Goal: Transaction & Acquisition: Purchase product/service

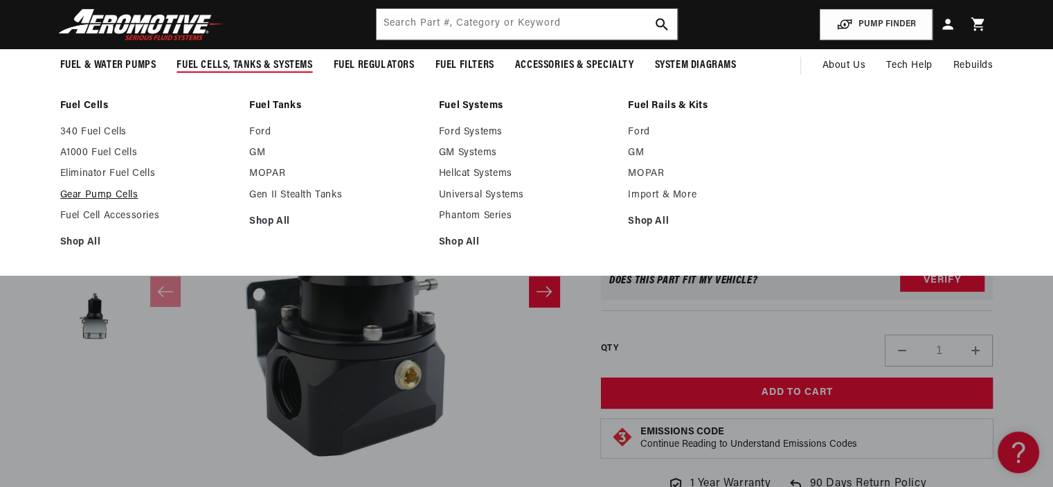
click at [111, 191] on link "Gear Pump Cells" at bounding box center [148, 195] width 176 height 12
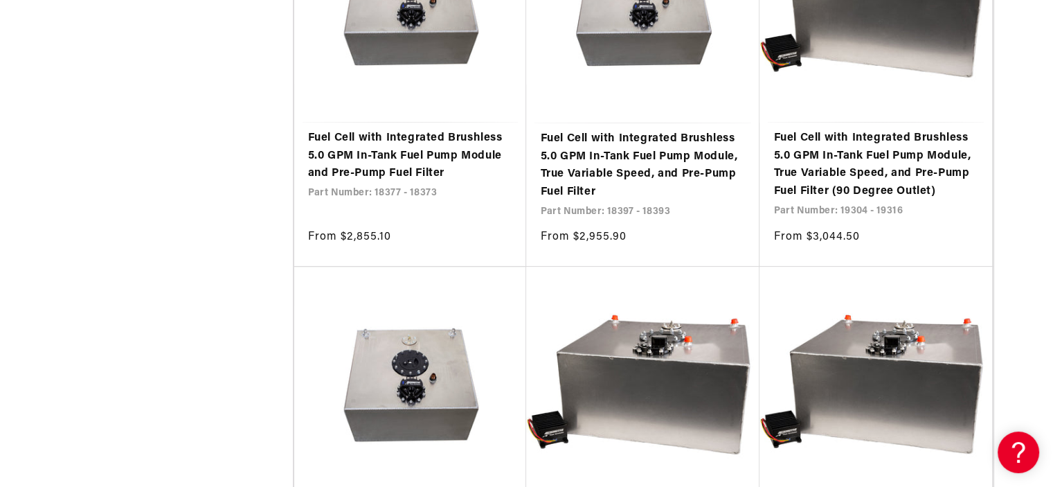
scroll to position [900, 0]
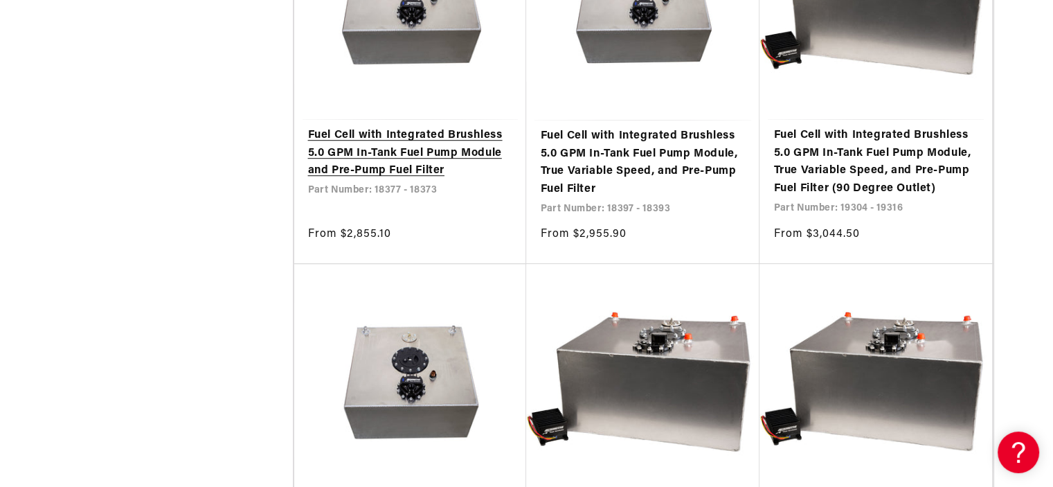
click at [461, 149] on link "Fuel Cell with Integrated Brushless 5.0 GPM In-Tank Fuel Pump Module and Pre-Pu…" at bounding box center [410, 153] width 205 height 53
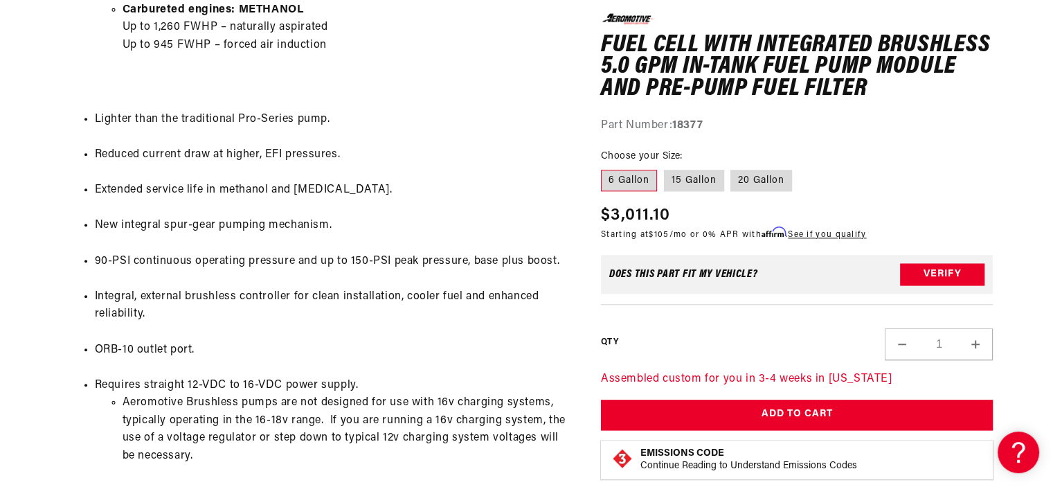
scroll to position [1593, 0]
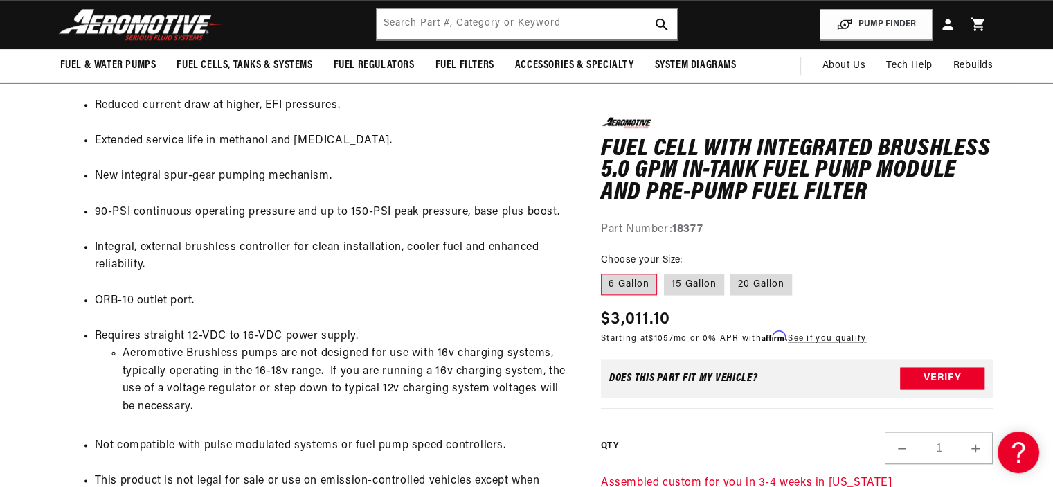
drag, startPoint x: 540, startPoint y: 294, endPoint x: 546, endPoint y: 287, distance: 9.4
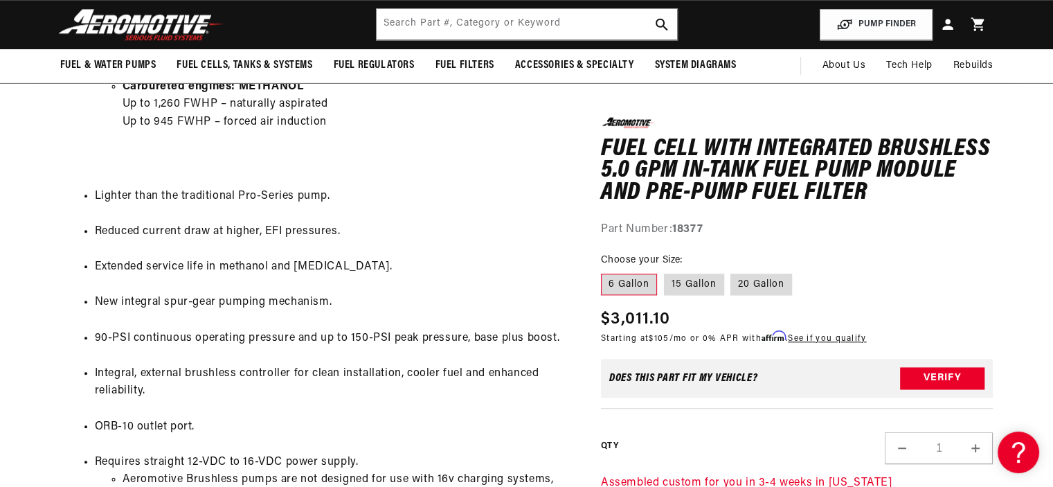
scroll to position [1316, 0]
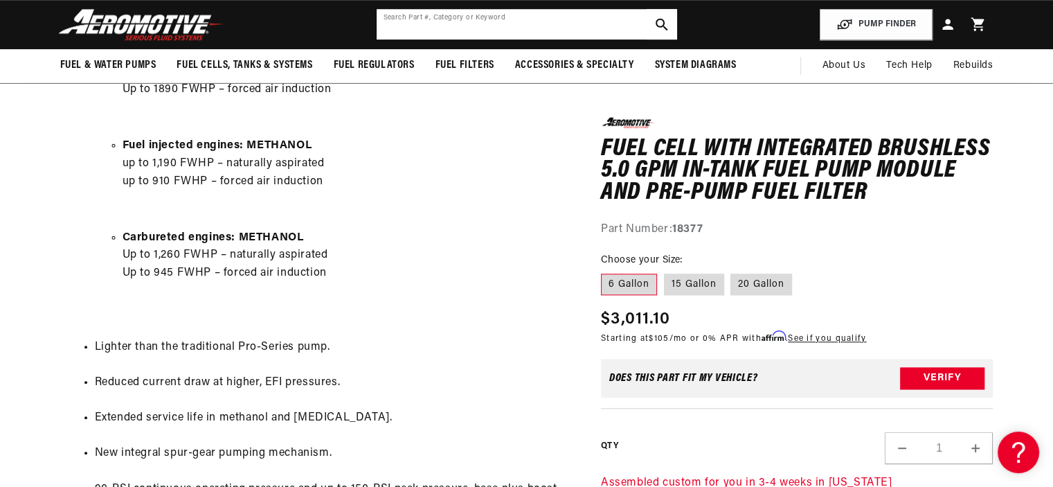
click at [465, 33] on input "text" at bounding box center [527, 24] width 301 height 30
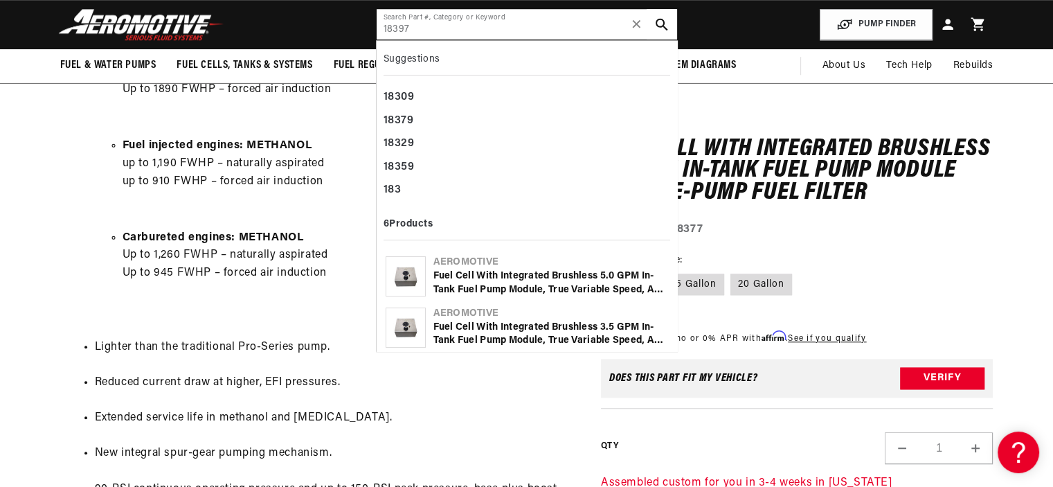
type input "18397"
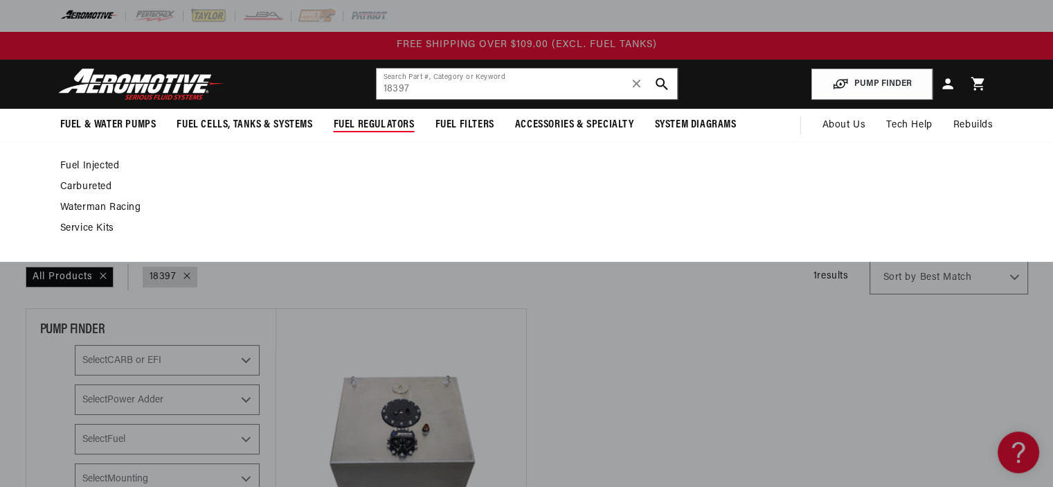
scroll to position [208, 0]
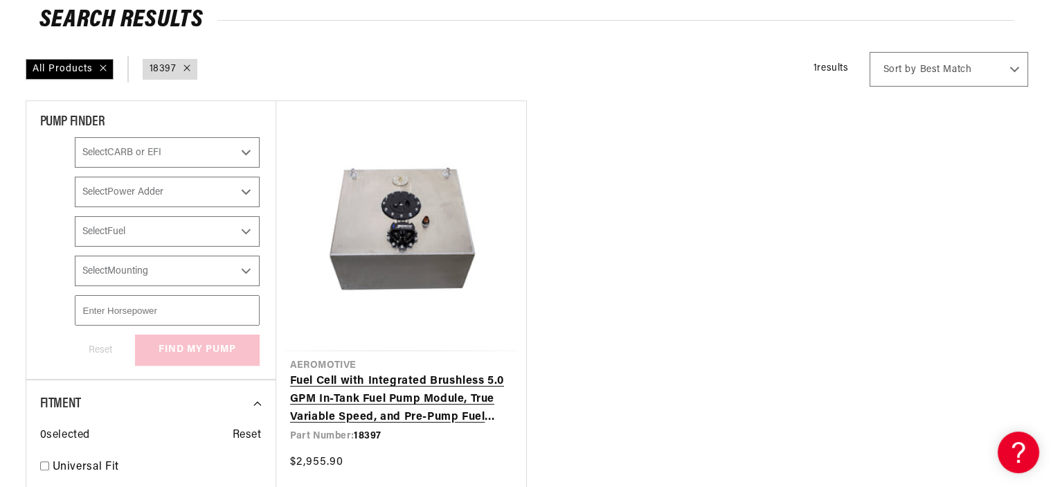
click at [439, 394] on link "Fuel Cell with Integrated Brushless 5.0 GPM In-Tank Fuel Pump Module, True Vari…" at bounding box center [401, 399] width 222 height 53
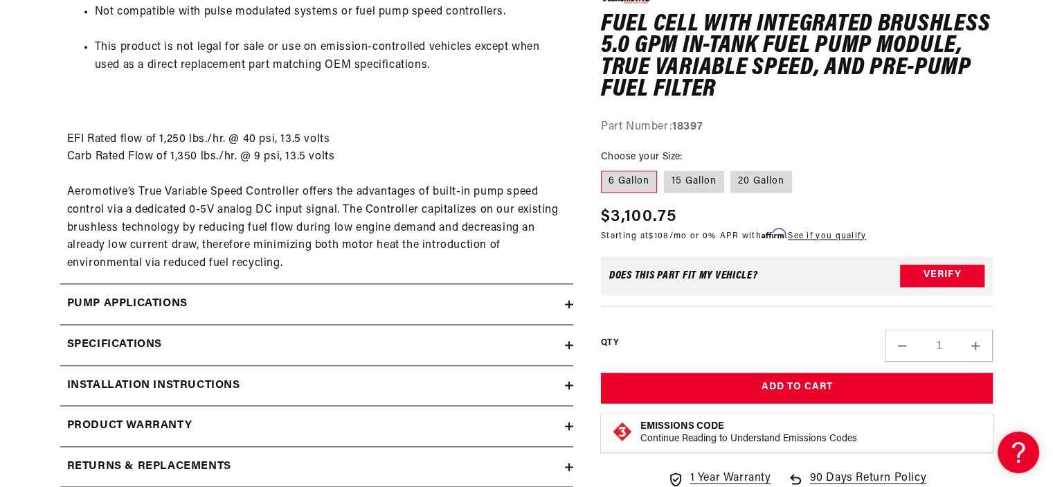
scroll to position [2077, 0]
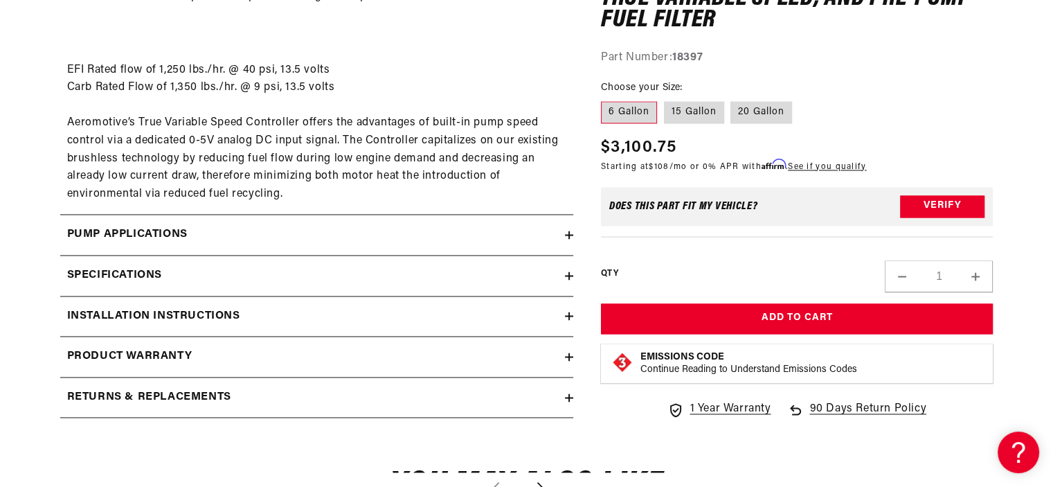
click at [569, 272] on icon at bounding box center [569, 275] width 0 height 8
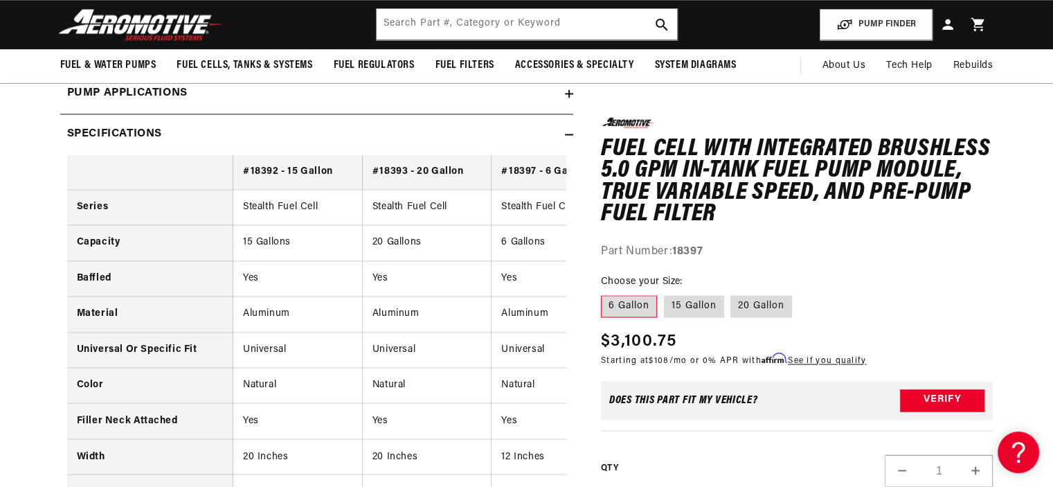
scroll to position [2008, 0]
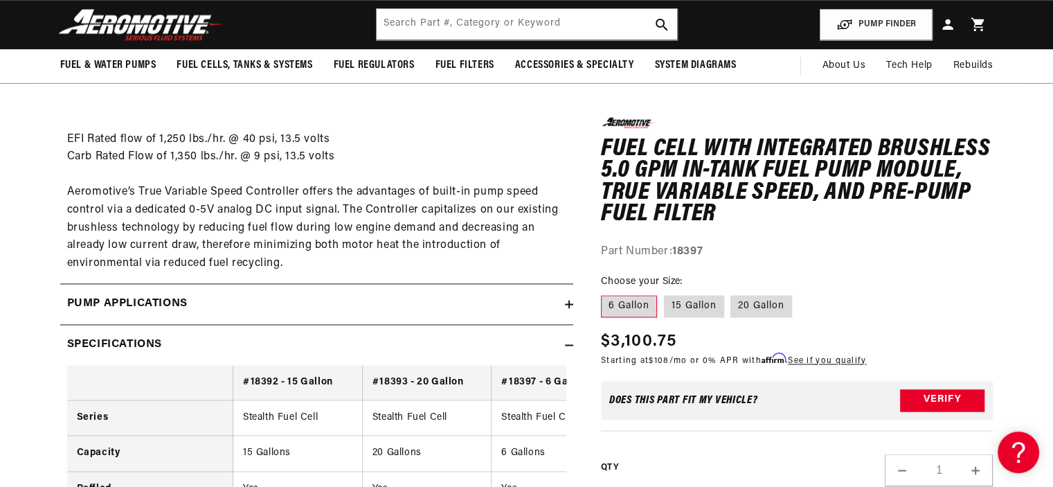
click at [568, 342] on icon at bounding box center [569, 345] width 8 height 8
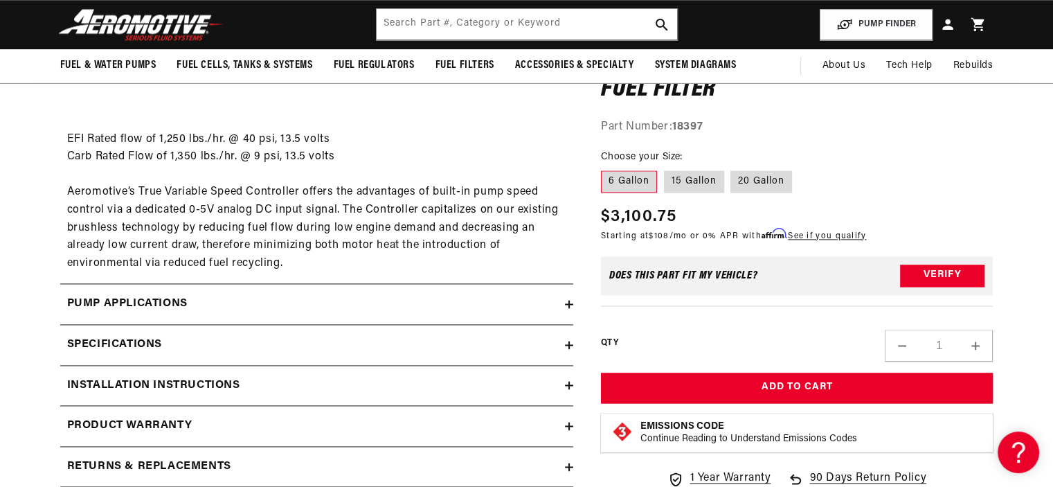
click at [569, 305] on icon at bounding box center [569, 304] width 0 height 8
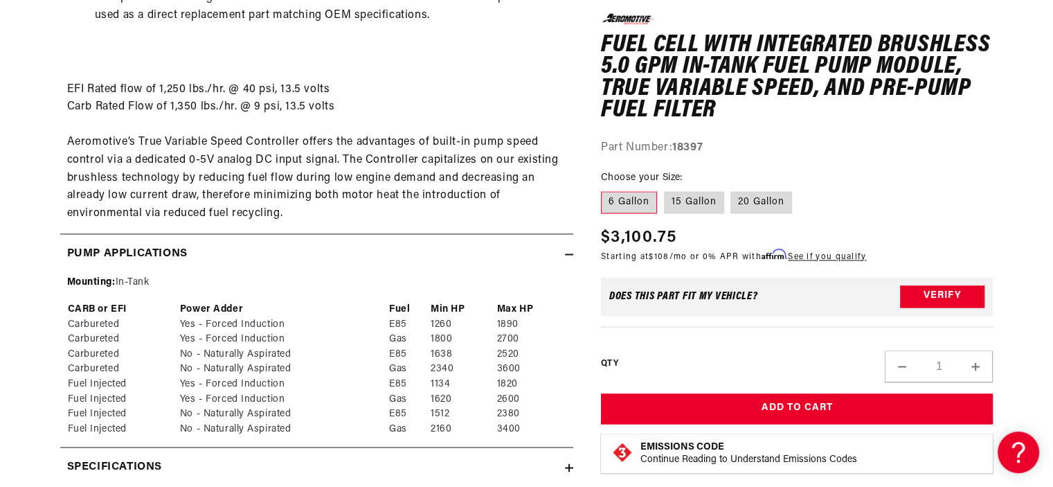
scroll to position [2146, 0]
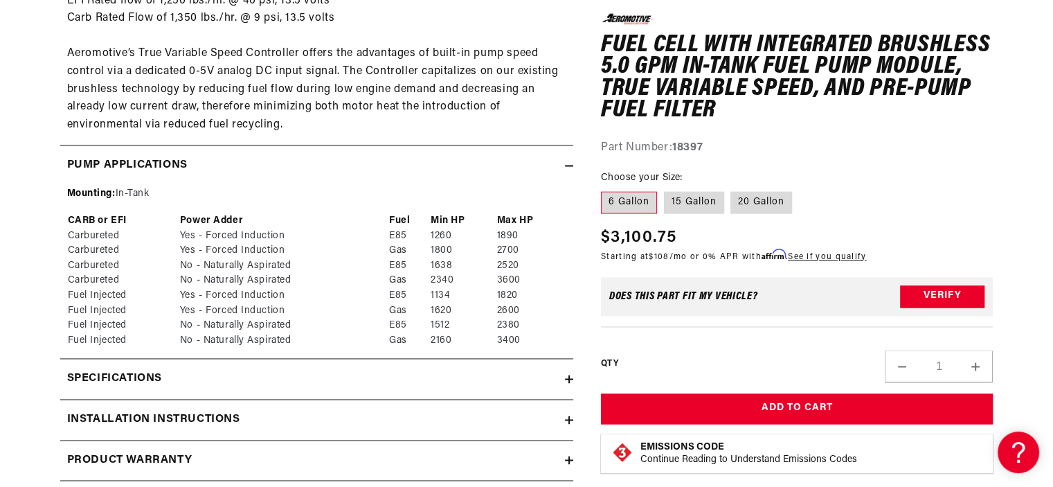
click at [565, 163] on icon at bounding box center [569, 165] width 8 height 8
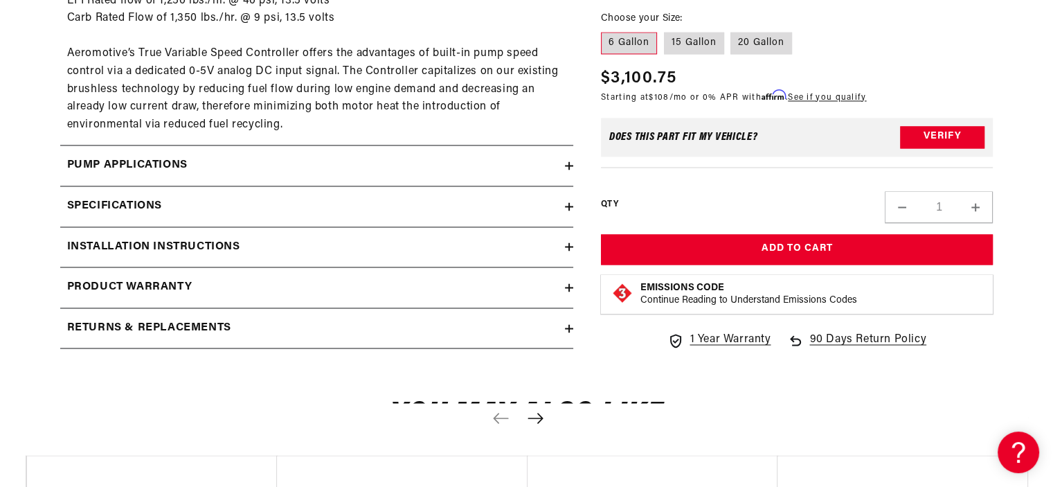
click at [568, 244] on icon at bounding box center [569, 246] width 8 height 8
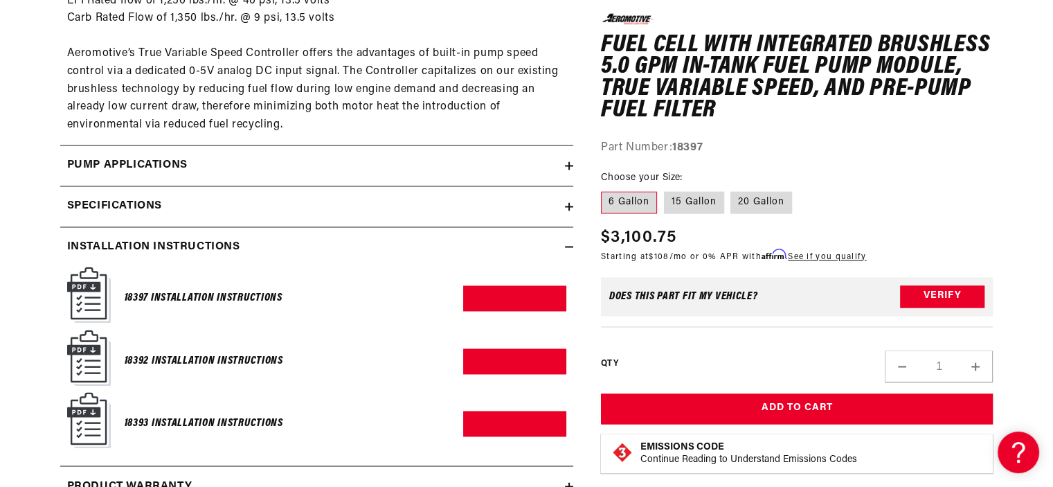
click at [97, 296] on img at bounding box center [89, 295] width 44 height 56
drag, startPoint x: 566, startPoint y: 273, endPoint x: 525, endPoint y: 296, distance: 46.5
click at [525, 296] on link "Download PDF" at bounding box center [514, 298] width 103 height 26
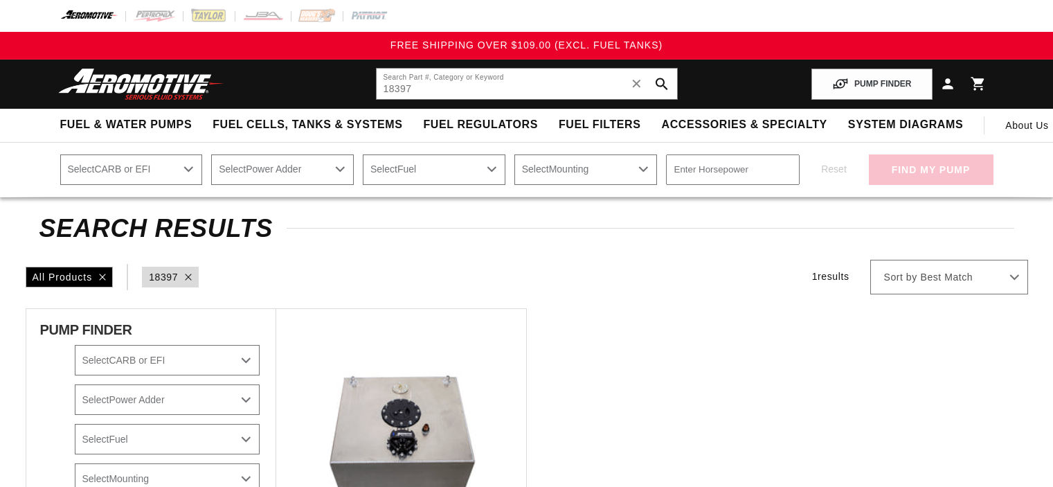
scroll to position [208, 0]
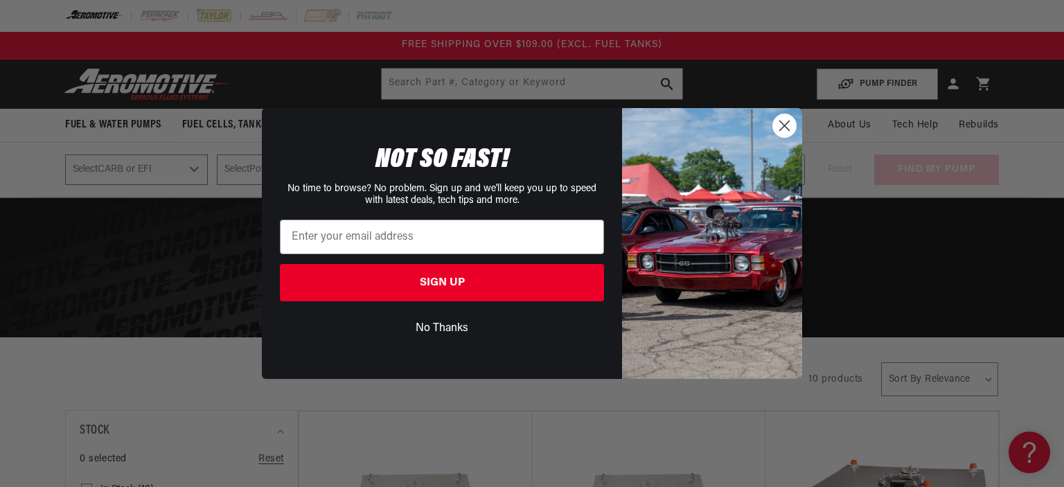
drag, startPoint x: 792, startPoint y: 133, endPoint x: 775, endPoint y: 127, distance: 17.5
click at [789, 133] on circle "Close dialog" at bounding box center [784, 125] width 23 height 23
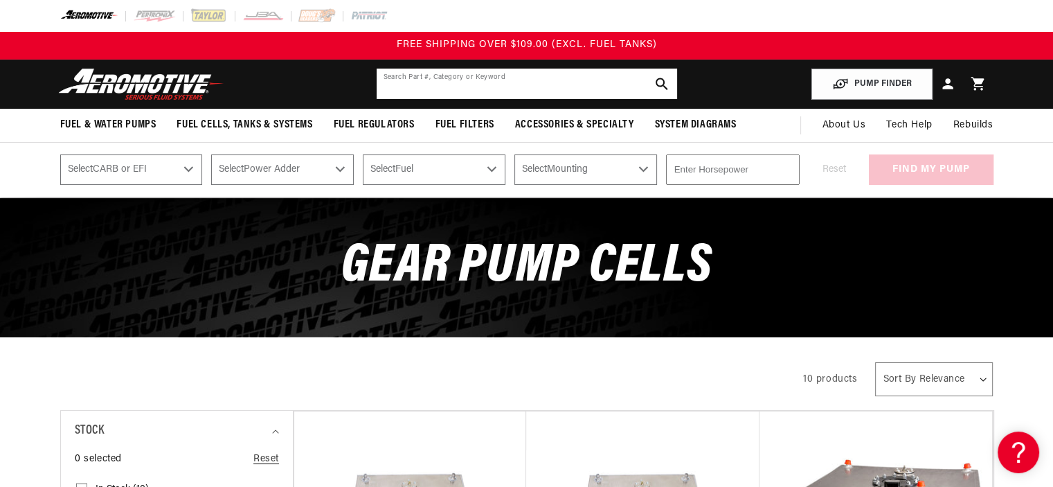
click at [553, 84] on input "text" at bounding box center [527, 84] width 301 height 30
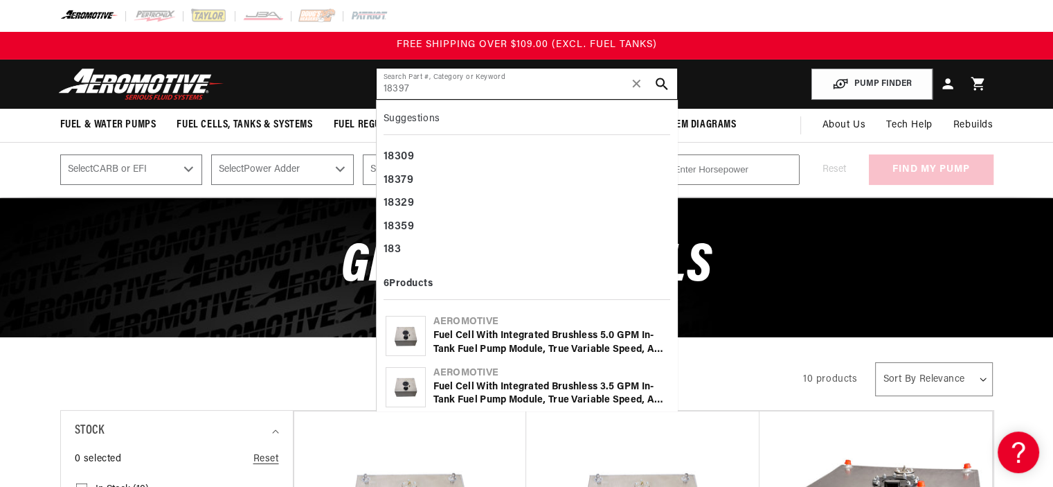
type input "18397"
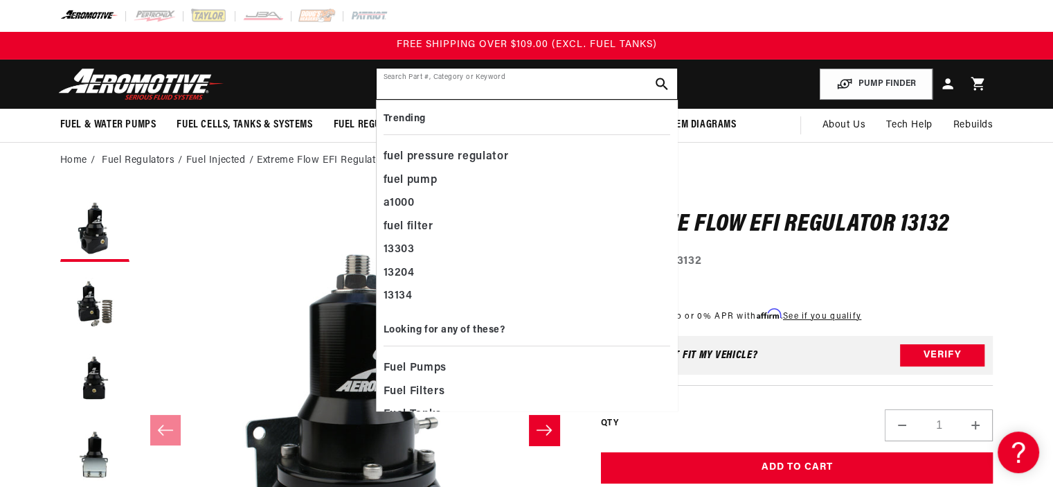
drag, startPoint x: 454, startPoint y: 82, endPoint x: 451, endPoint y: 66, distance: 16.2
click at [454, 82] on input "text" at bounding box center [527, 84] width 301 height 30
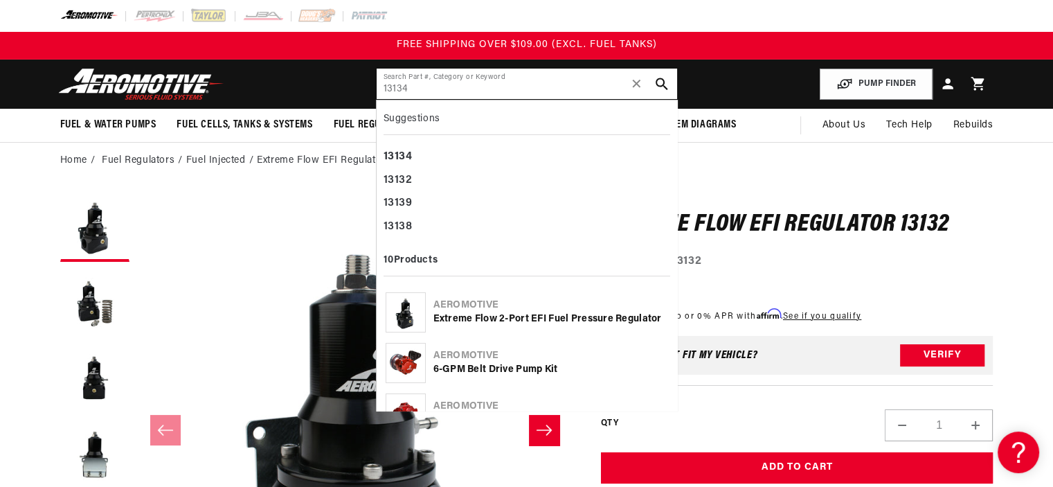
type input "13134"
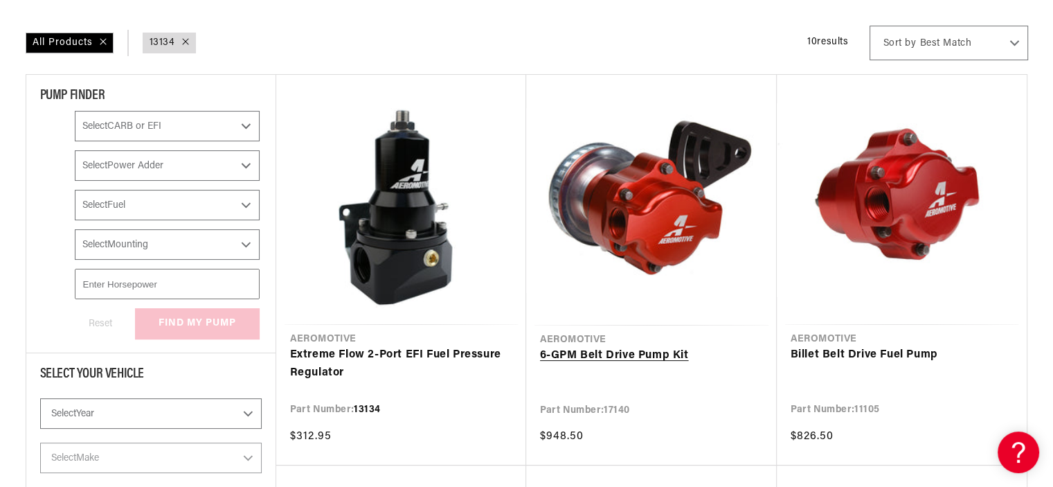
scroll to position [277, 0]
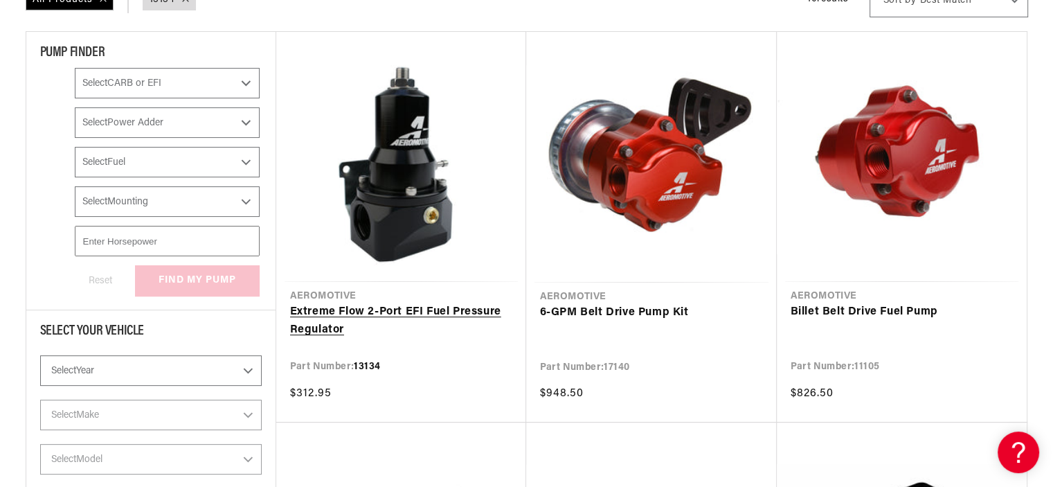
click at [388, 303] on link "Extreme Flow 2-Port EFI Fuel Pressure Regulator" at bounding box center [401, 320] width 222 height 35
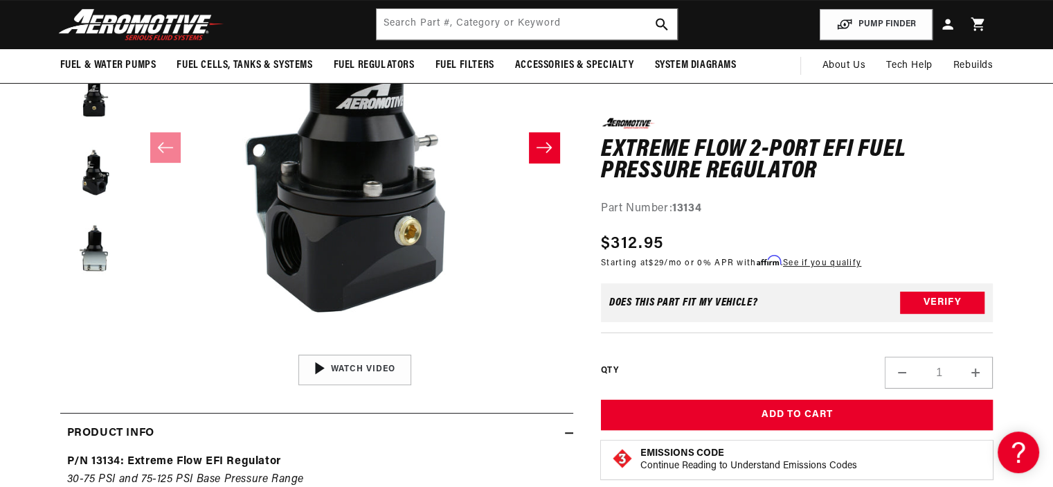
scroll to position [208, 0]
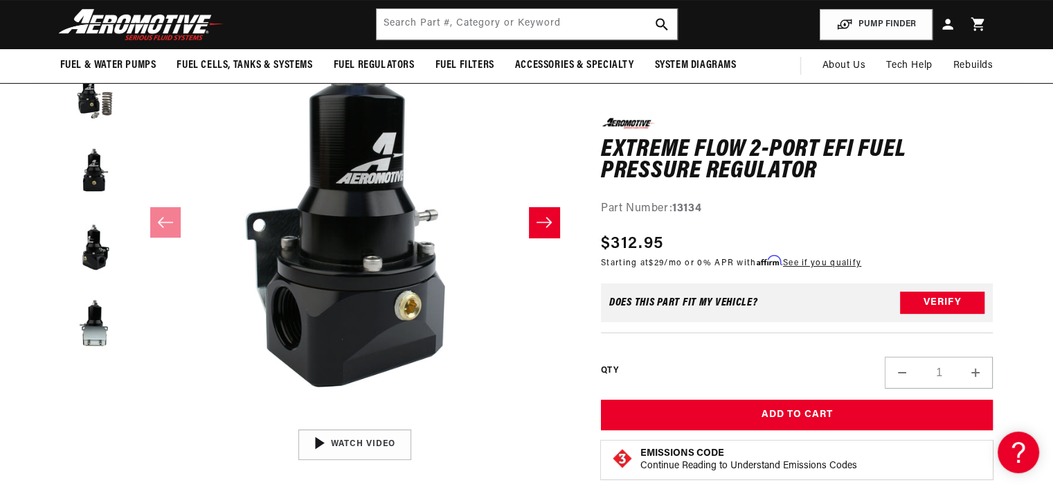
click at [548, 235] on button "Slide right" at bounding box center [544, 222] width 30 height 30
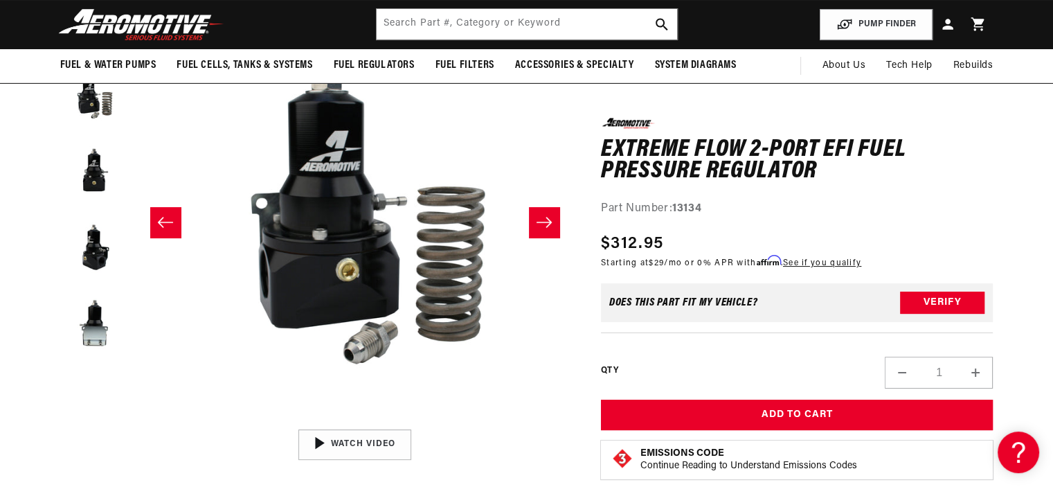
scroll to position [0, 437]
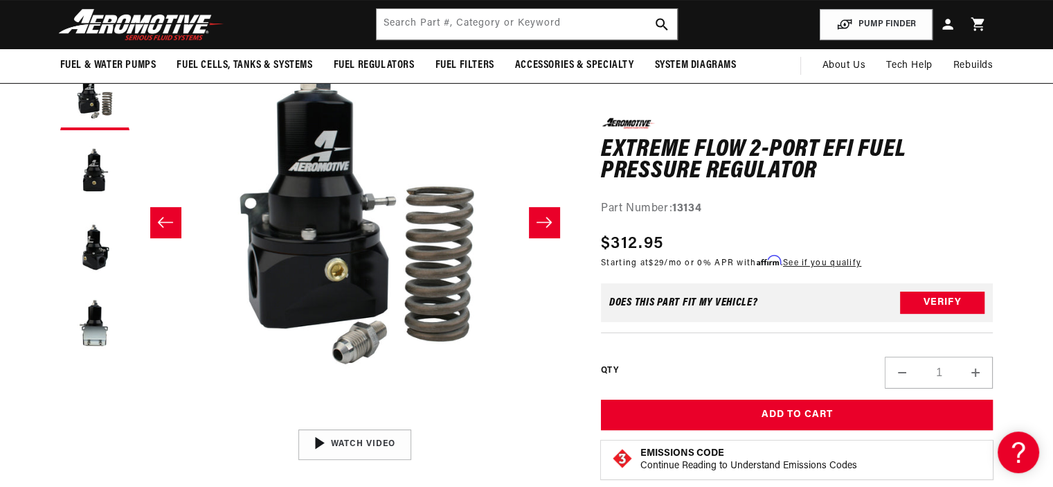
click at [551, 226] on icon "Slide right" at bounding box center [544, 222] width 17 height 14
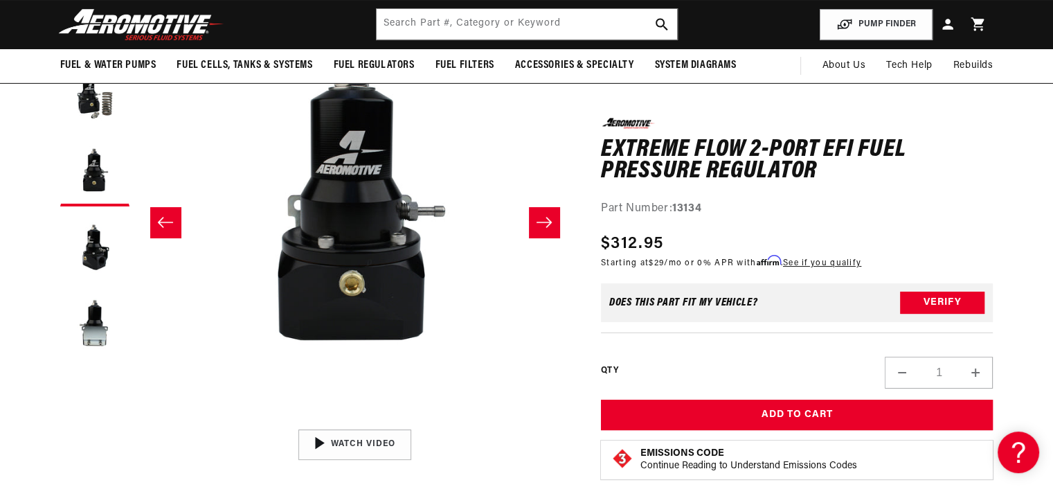
click at [551, 226] on icon "Slide right" at bounding box center [544, 222] width 17 height 14
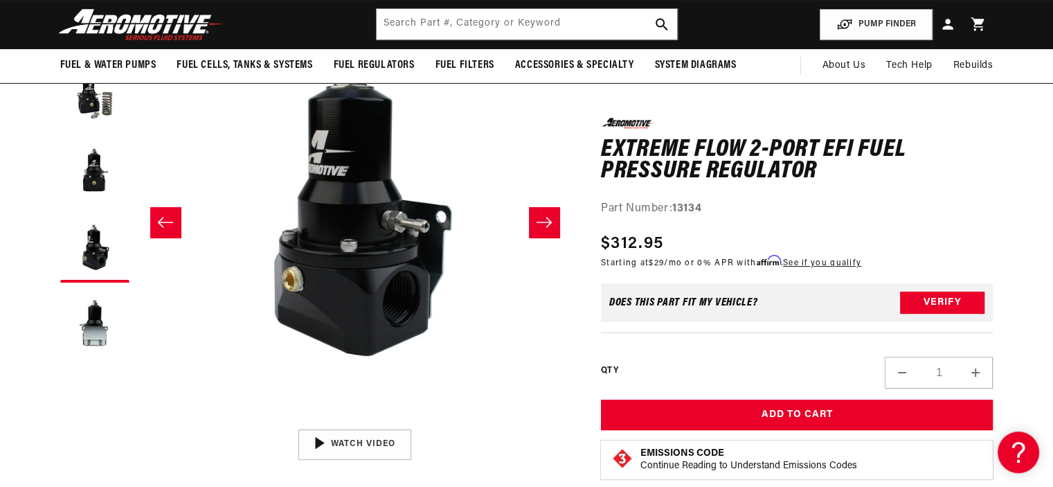
click at [551, 226] on icon "Slide right" at bounding box center [544, 222] width 17 height 14
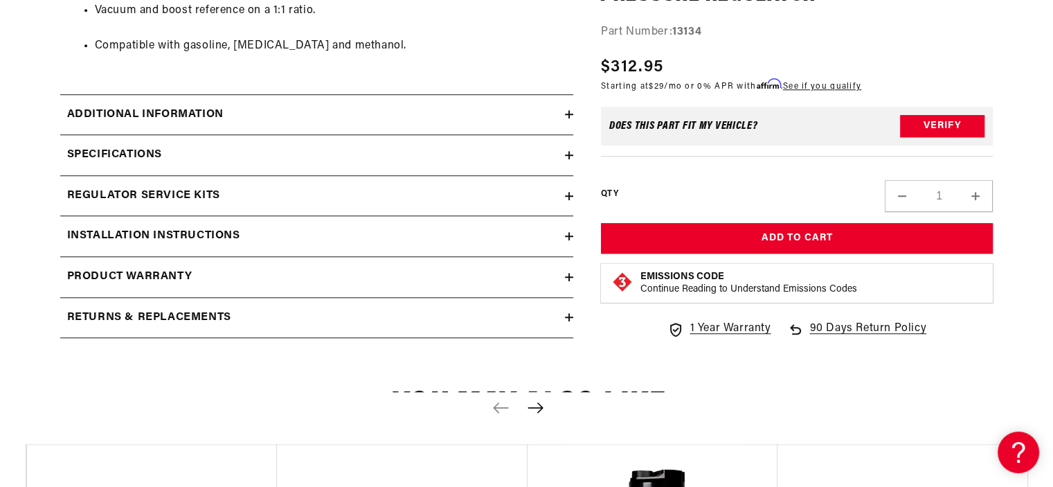
scroll to position [1246, 0]
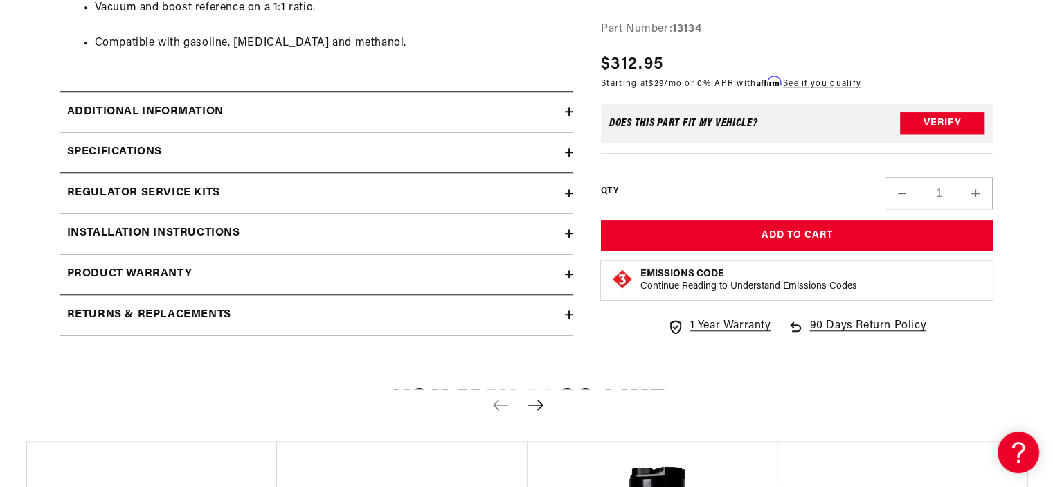
click at [565, 233] on icon at bounding box center [569, 233] width 8 height 8
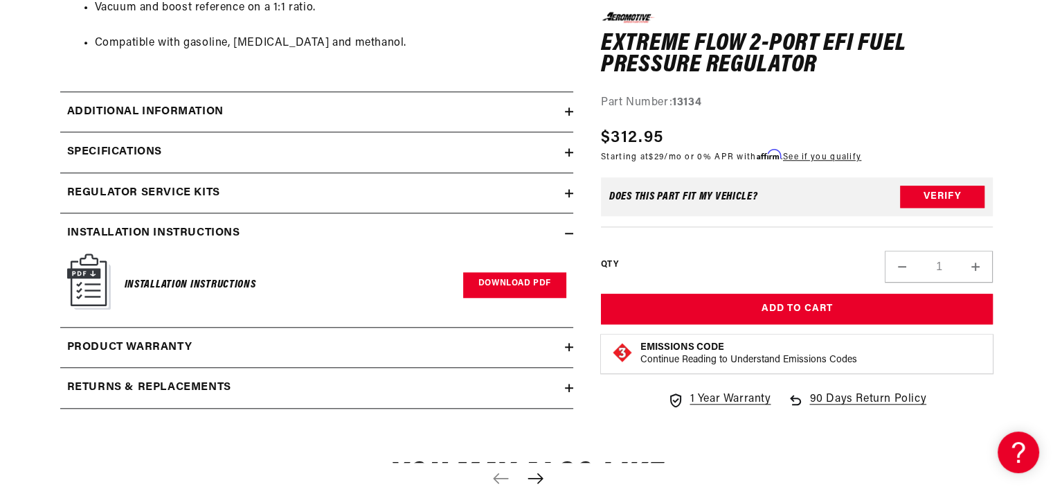
click at [531, 287] on link "Download PDF" at bounding box center [514, 285] width 103 height 26
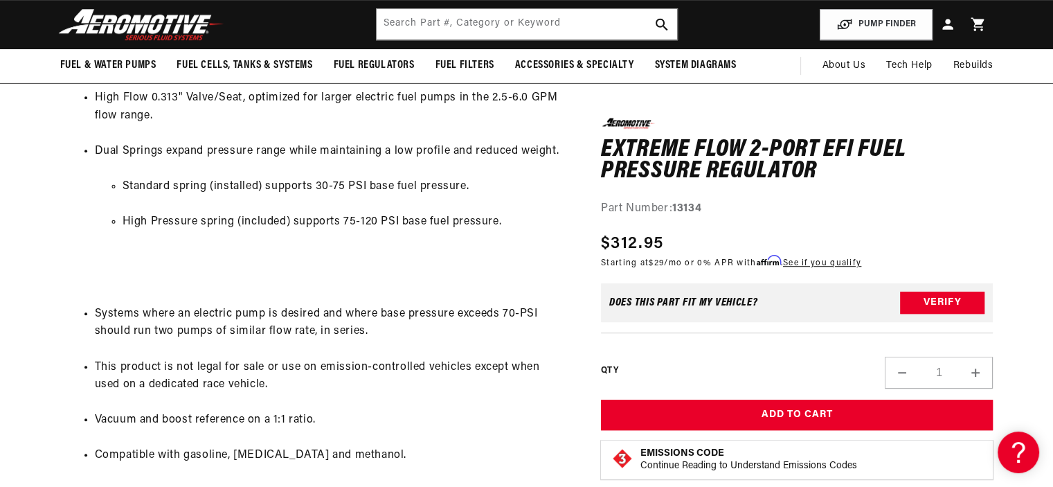
scroll to position [831, 0]
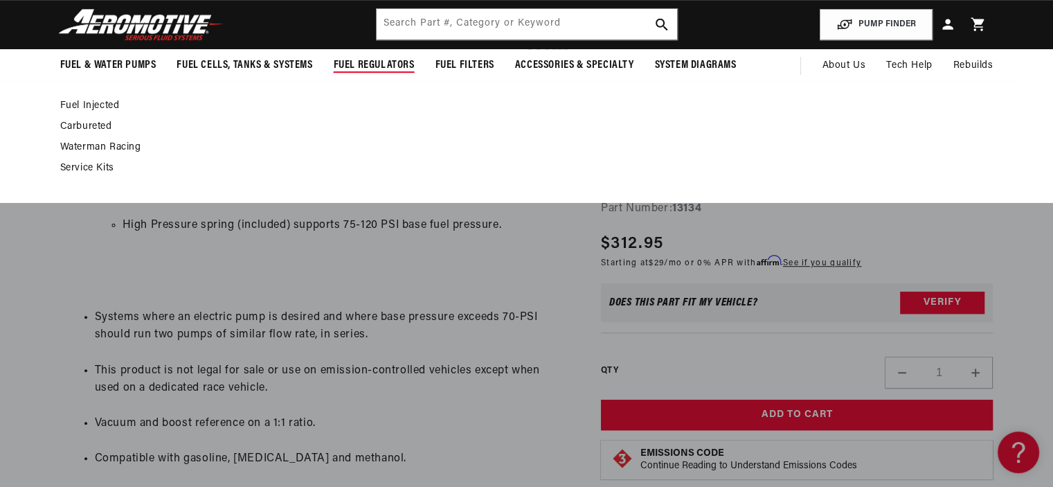
click at [114, 105] on link "Fuel Injected" at bounding box center [520, 106] width 920 height 12
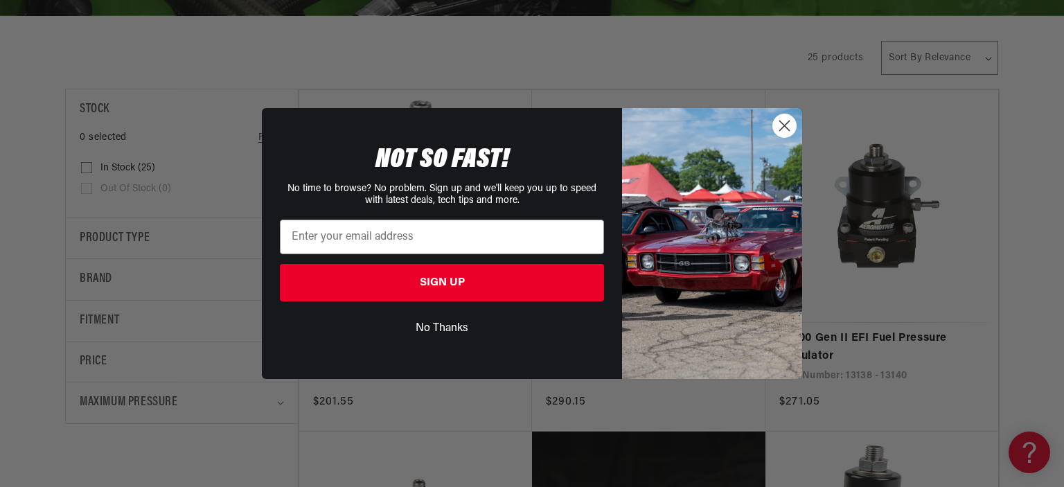
click at [775, 124] on circle "Close dialog" at bounding box center [784, 125] width 23 height 23
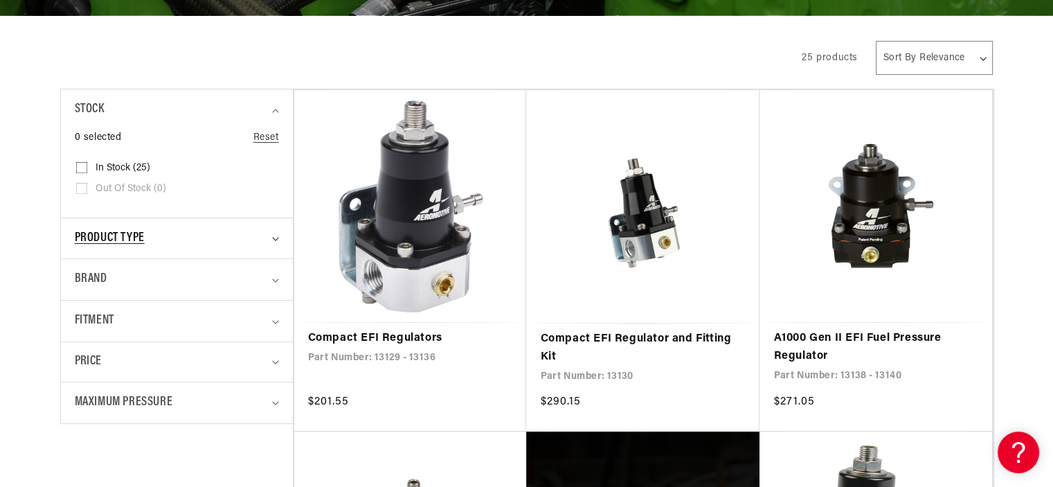
click at [274, 237] on icon "Product type (0 selected)" at bounding box center [275, 239] width 7 height 4
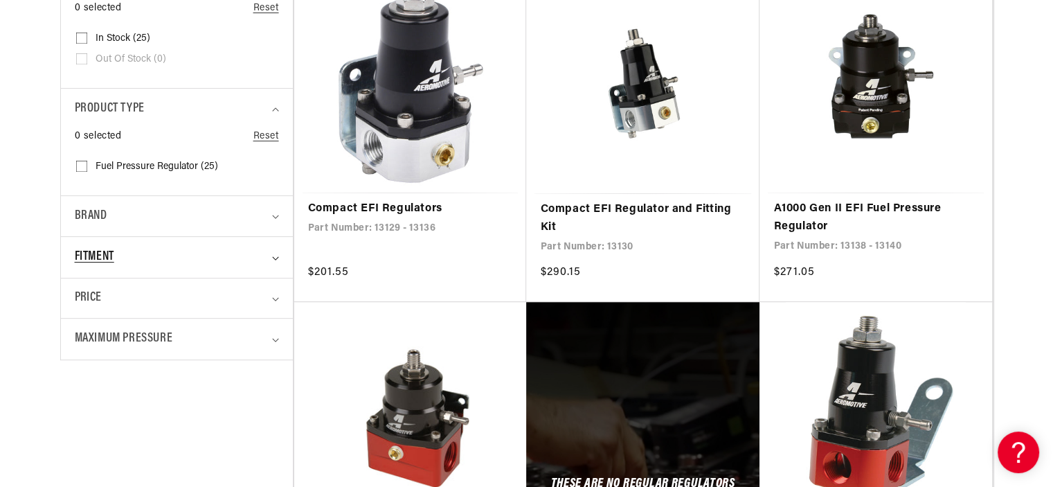
scroll to position [485, 0]
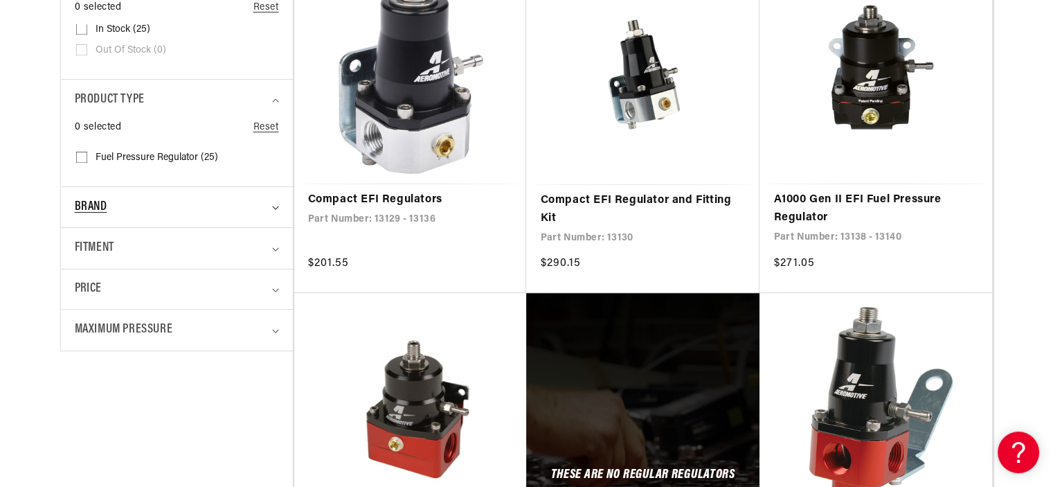
click at [265, 218] on summary "Brand" at bounding box center [177, 207] width 204 height 41
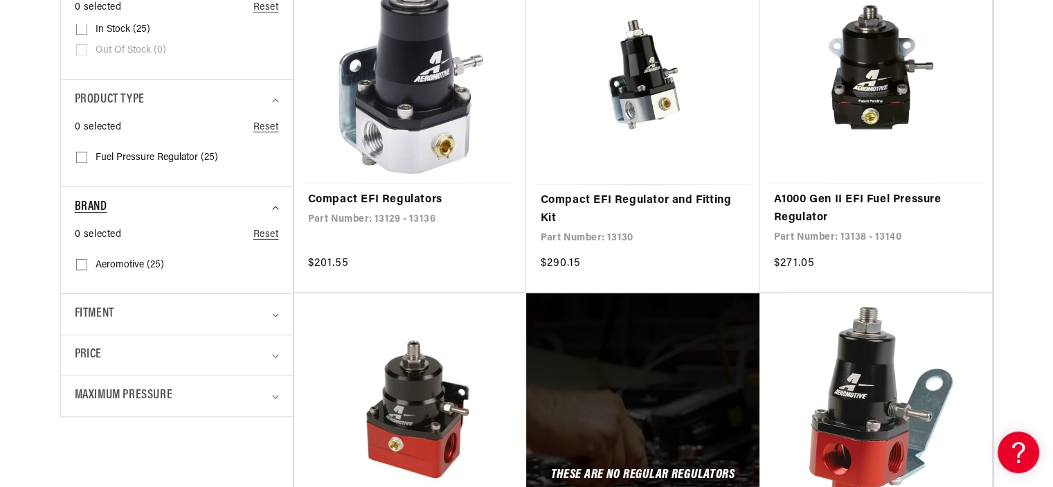
click at [264, 218] on summary "Brand" at bounding box center [177, 207] width 204 height 41
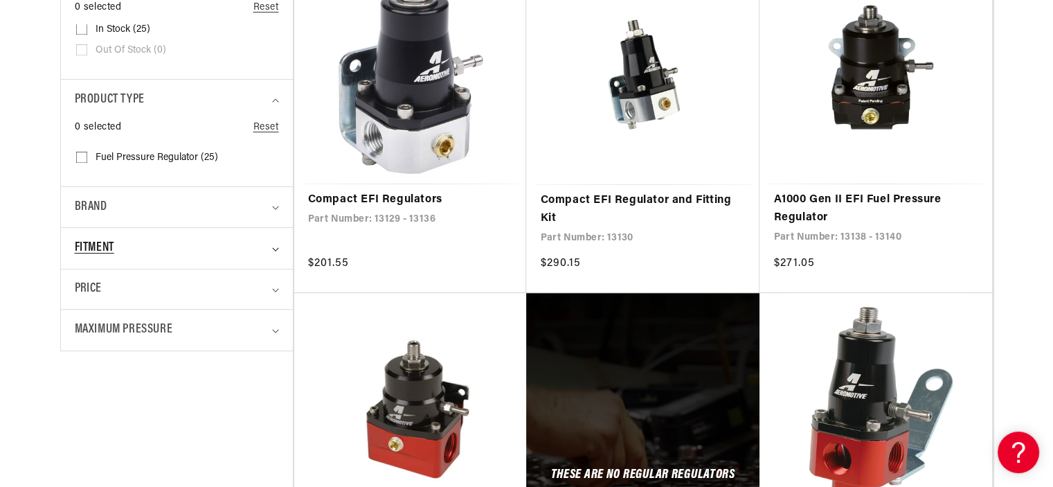
click at [271, 241] on summary "Fitment" at bounding box center [177, 248] width 204 height 41
click at [272, 240] on summary "Fitment" at bounding box center [177, 248] width 204 height 41
click at [268, 327] on summary "Maximum Pressure" at bounding box center [177, 330] width 204 height 41
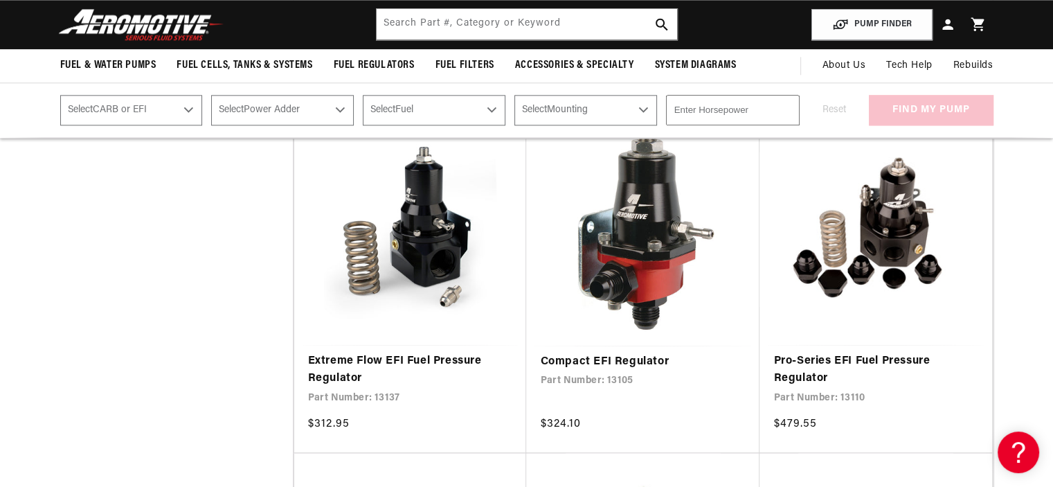
scroll to position [1662, 0]
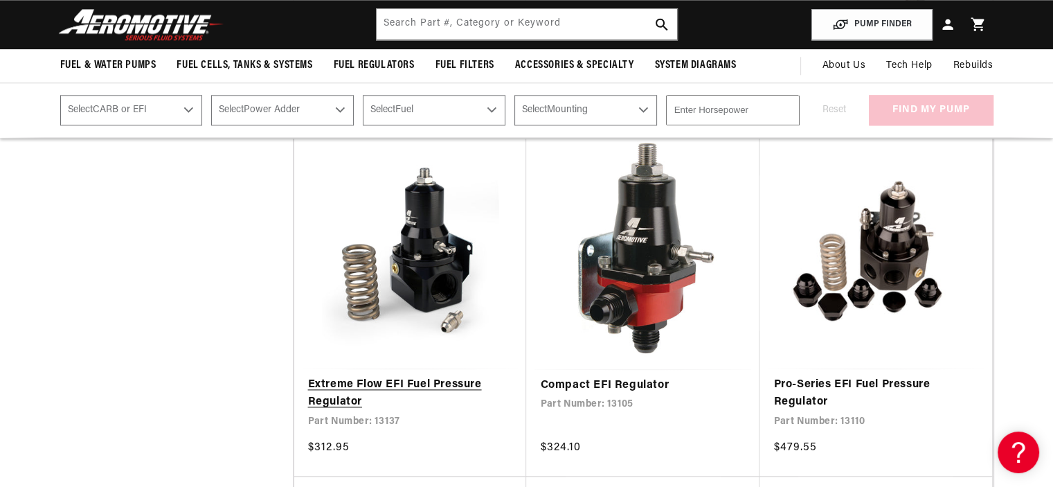
click at [429, 376] on link "Extreme Flow EFI Fuel Pressure Regulator" at bounding box center [410, 393] width 205 height 35
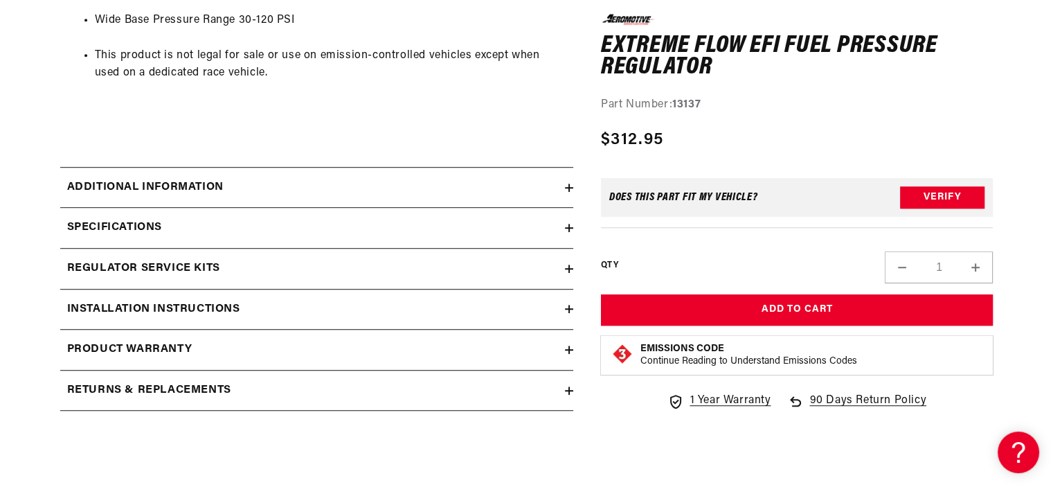
scroll to position [900, 0]
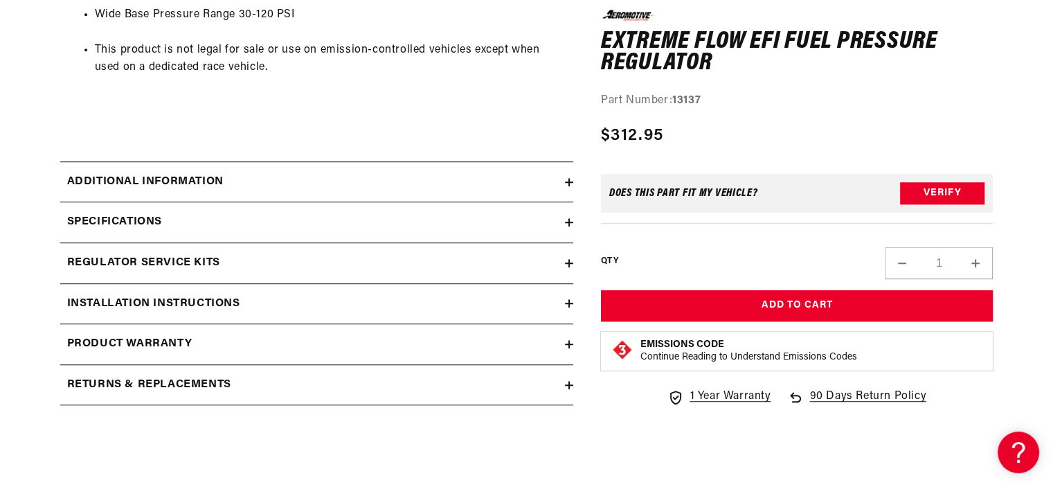
click at [565, 301] on icon at bounding box center [569, 303] width 8 height 8
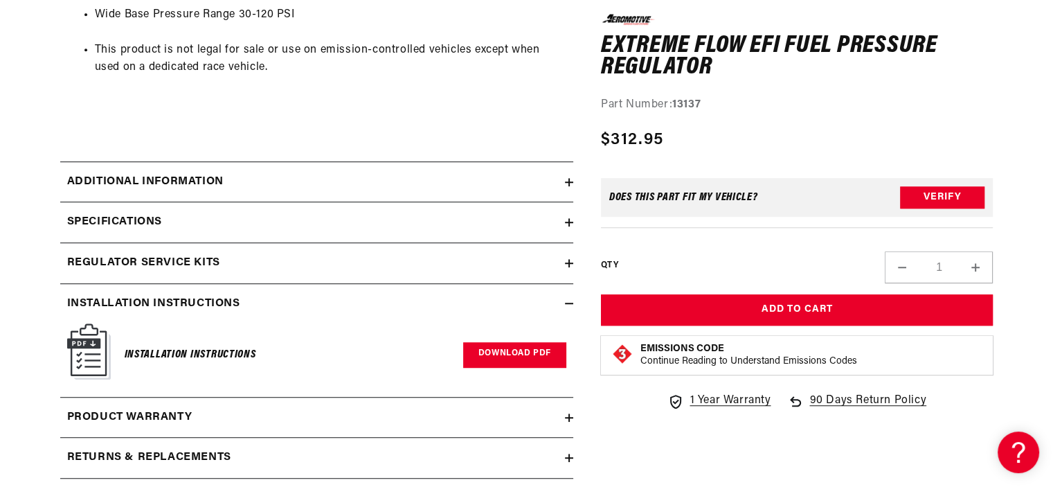
click at [501, 354] on link "Download PDF" at bounding box center [514, 355] width 103 height 26
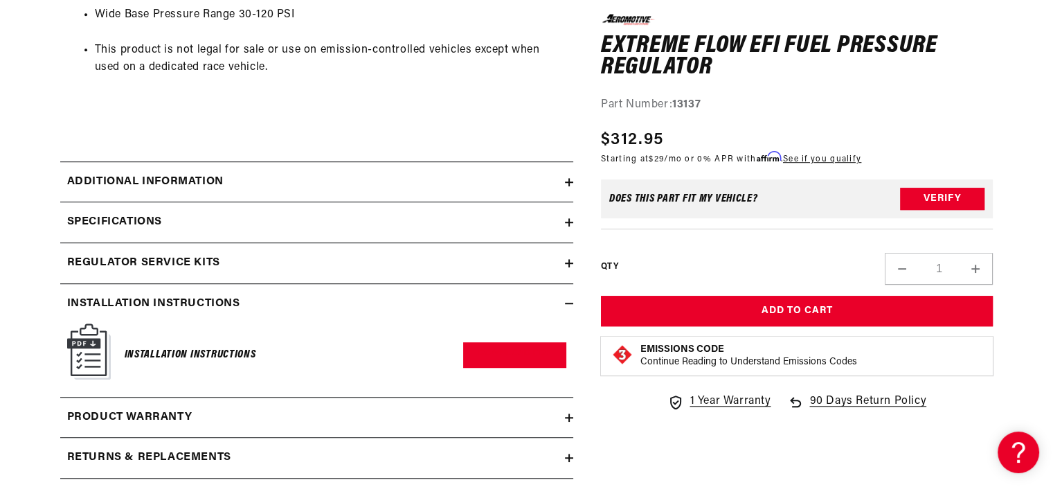
click at [566, 179] on icon at bounding box center [569, 182] width 8 height 8
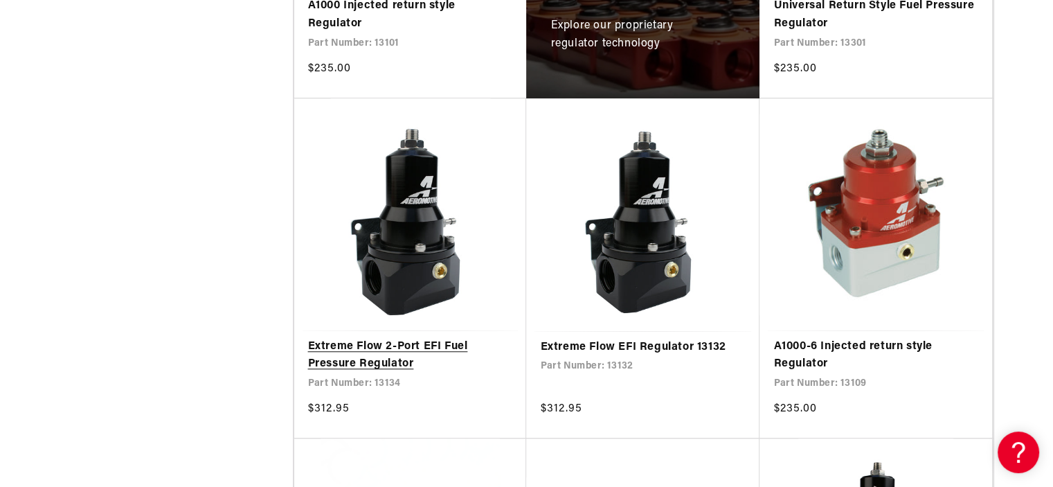
scroll to position [1177, 0]
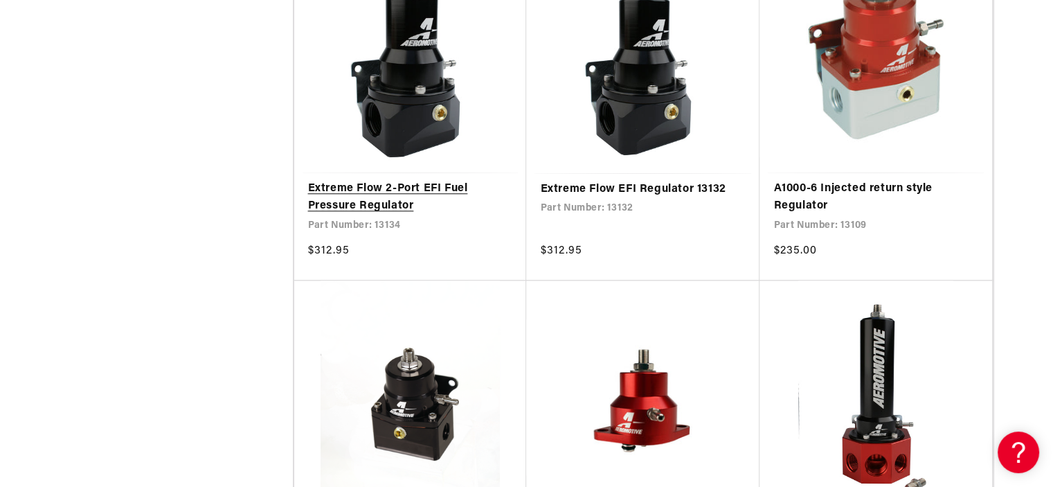
click at [372, 197] on link "Extreme Flow 2-Port EFI Fuel Pressure Regulator" at bounding box center [410, 197] width 205 height 35
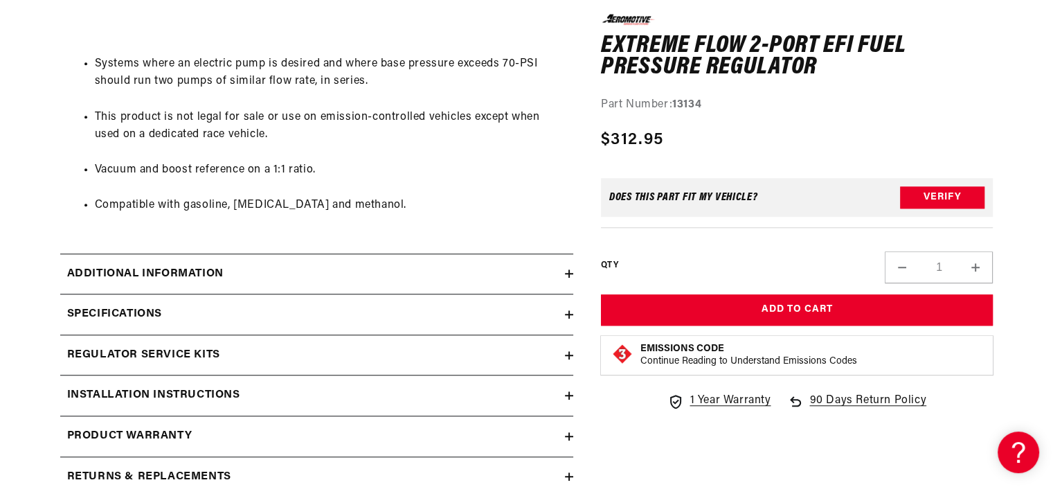
scroll to position [1108, 0]
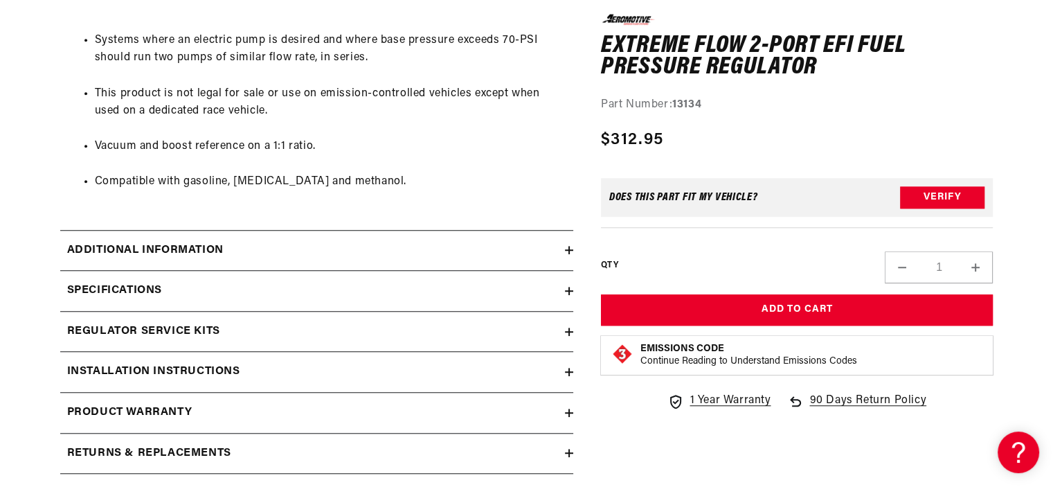
click at [567, 250] on icon at bounding box center [569, 250] width 8 height 0
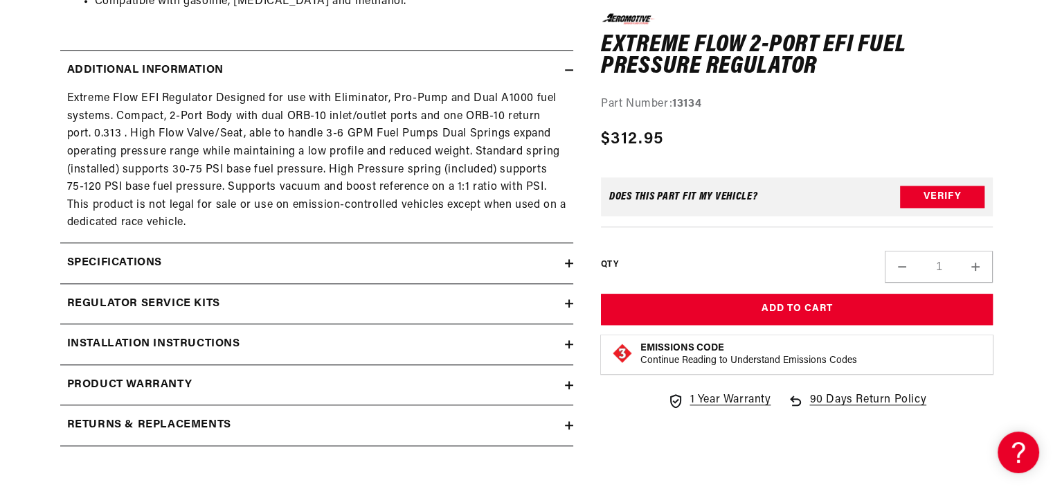
scroll to position [1316, 0]
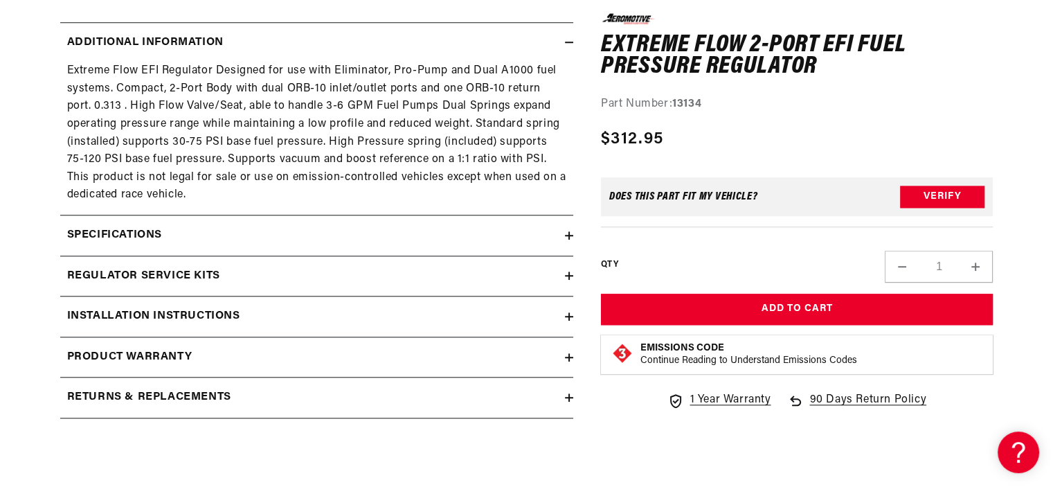
click at [571, 229] on summary "Specifications" at bounding box center [316, 235] width 513 height 40
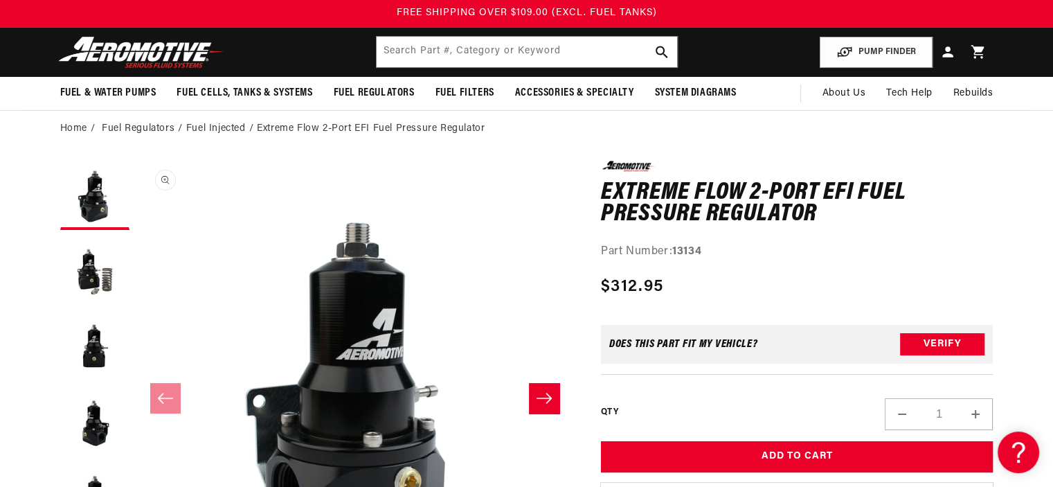
scroll to position [0, 0]
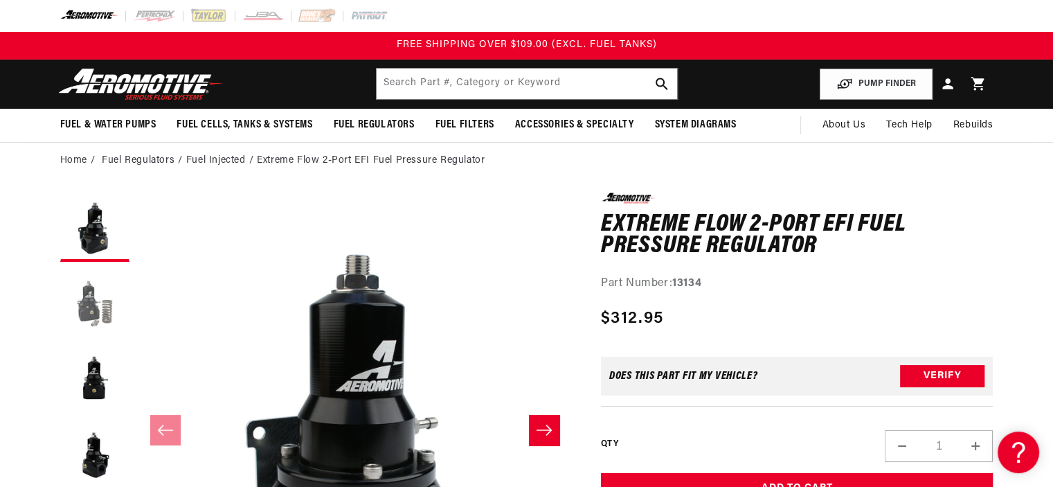
click at [97, 310] on button "Load image 2 in gallery view" at bounding box center [94, 303] width 69 height 69
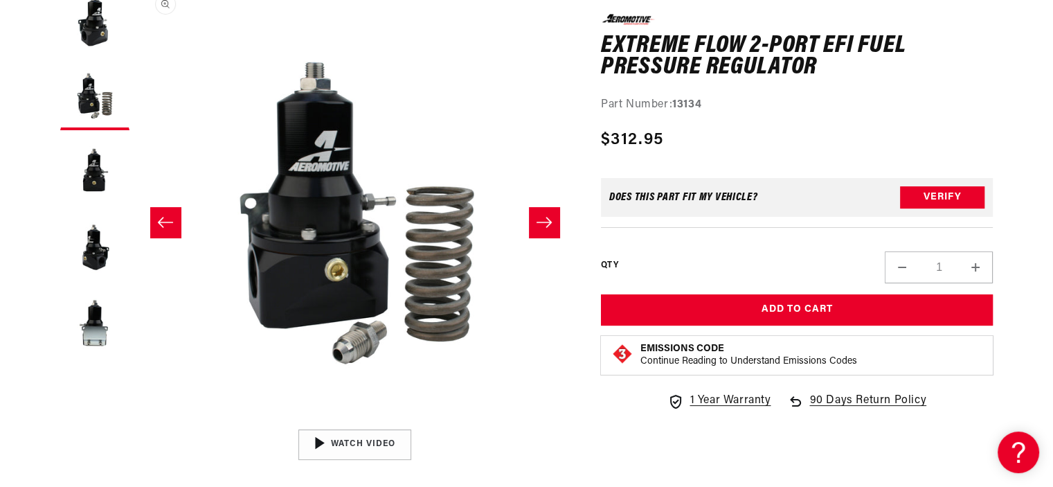
scroll to position [0, 437]
click at [364, 440] on img "Gallery Viewer" at bounding box center [355, 445] width 210 height 118
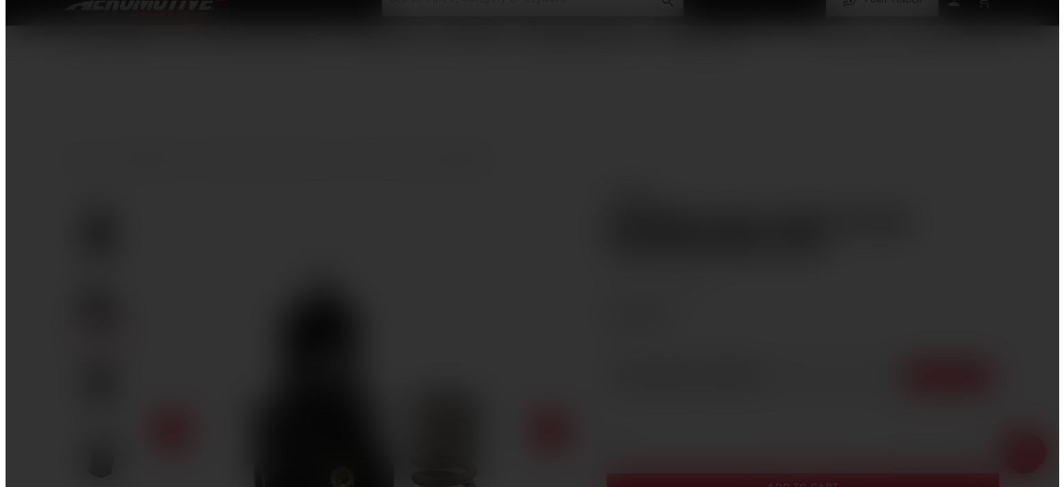
scroll to position [0, 0]
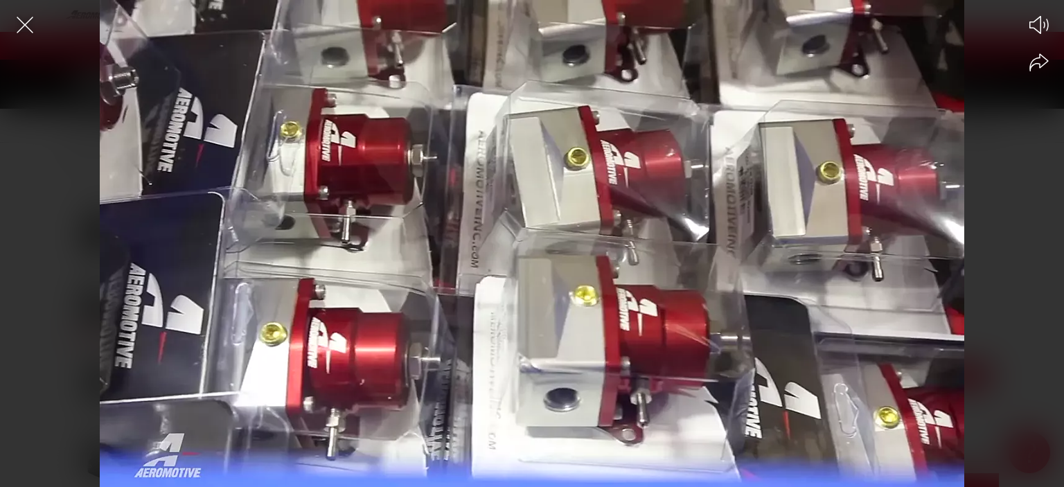
click at [28, 26] on icon "Close the video player" at bounding box center [25, 25] width 30 height 30
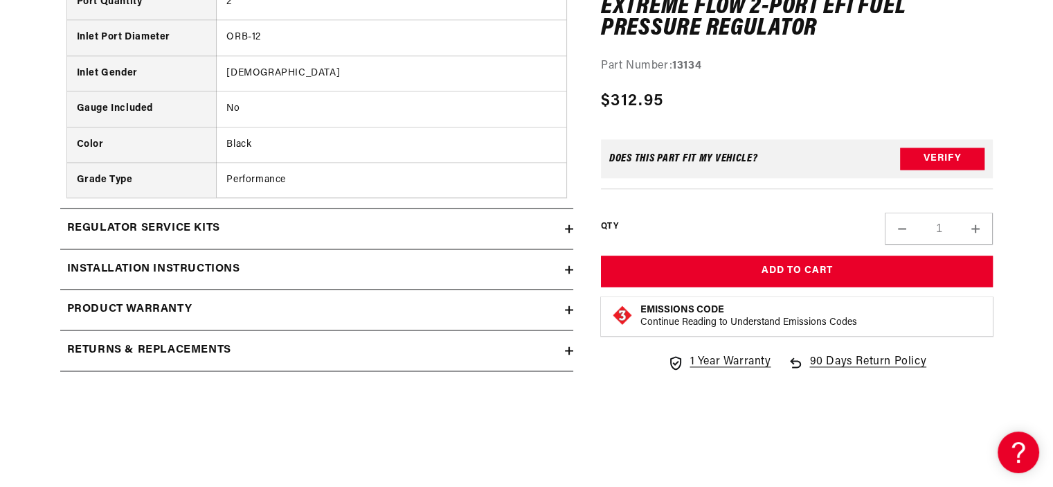
scroll to position [1801, 0]
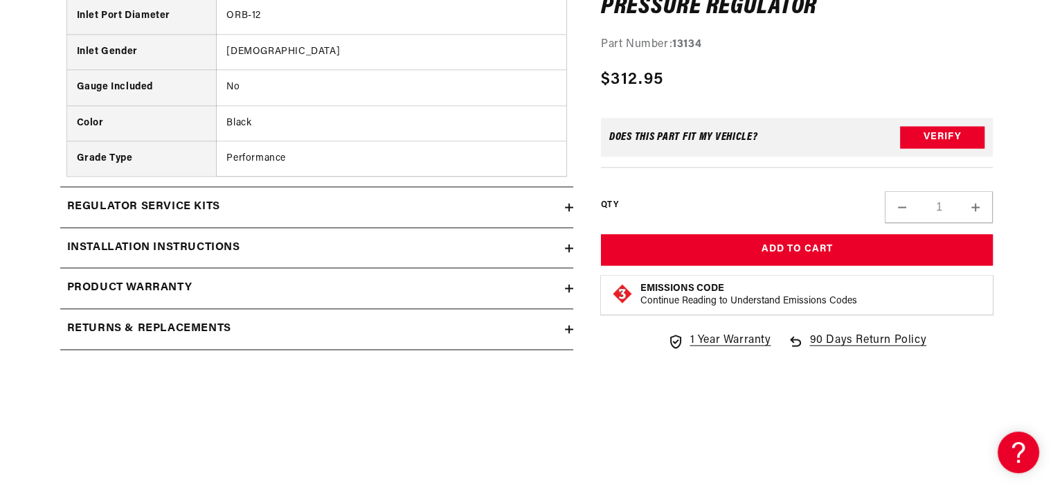
click at [572, 244] on icon at bounding box center [569, 248] width 8 height 8
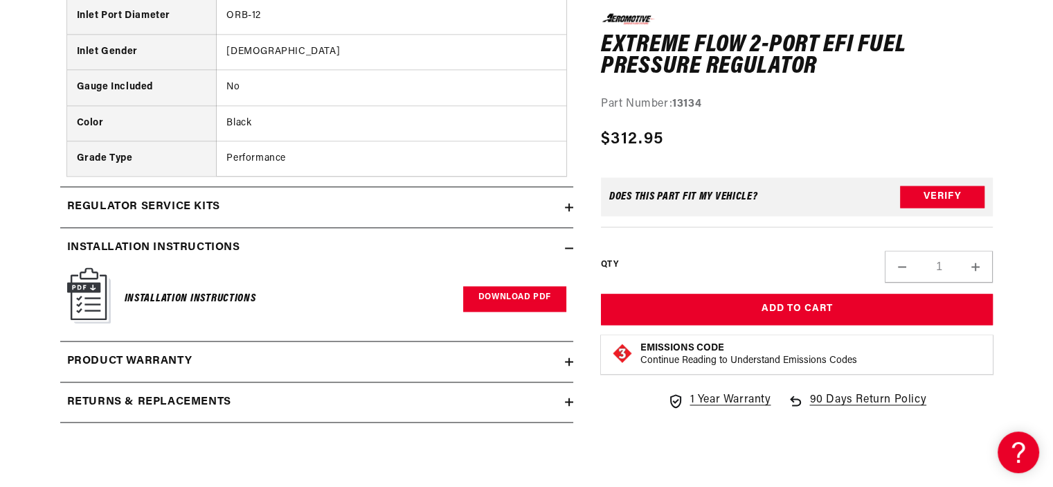
click at [530, 298] on link "Download PDF" at bounding box center [514, 299] width 103 height 26
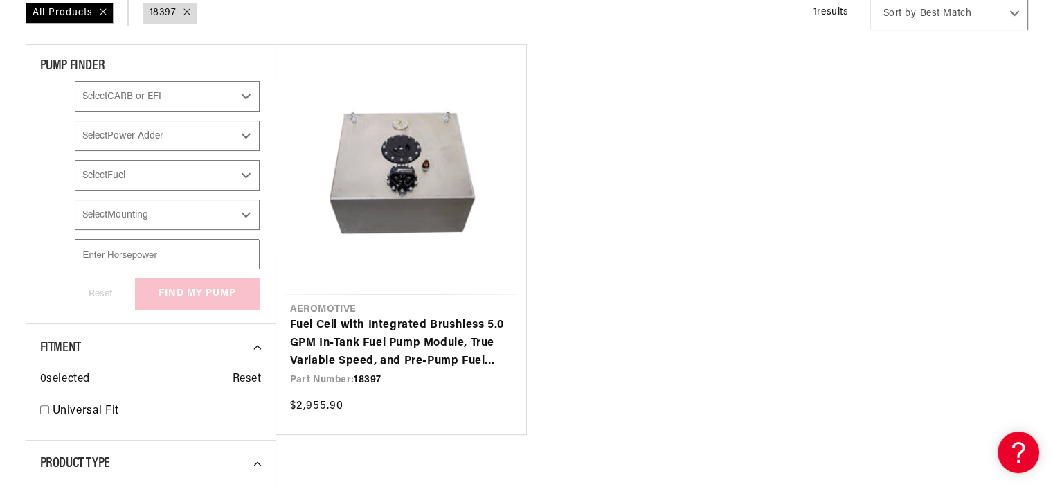
scroll to position [277, 0]
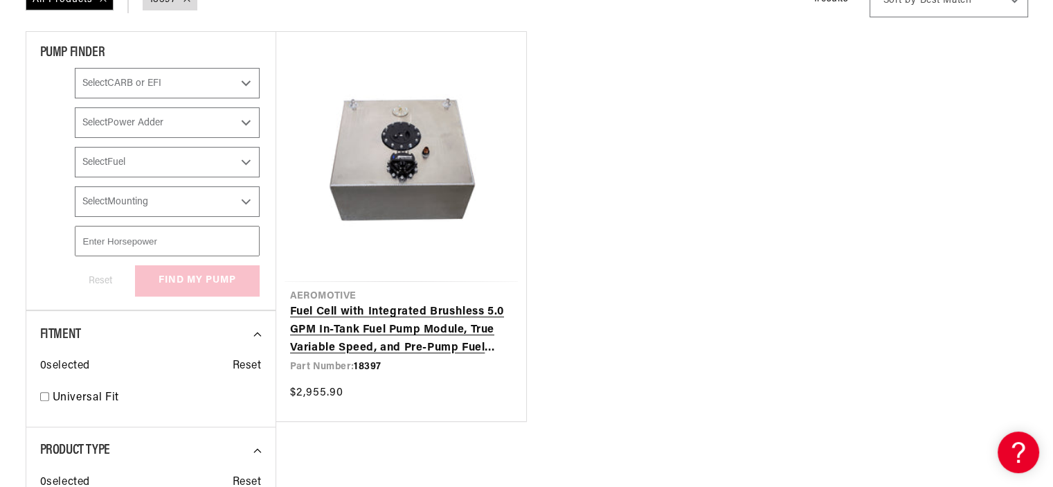
click at [383, 330] on link "Fuel Cell with Integrated Brushless 5.0 GPM In-Tank Fuel Pump Module, True Vari…" at bounding box center [401, 329] width 222 height 53
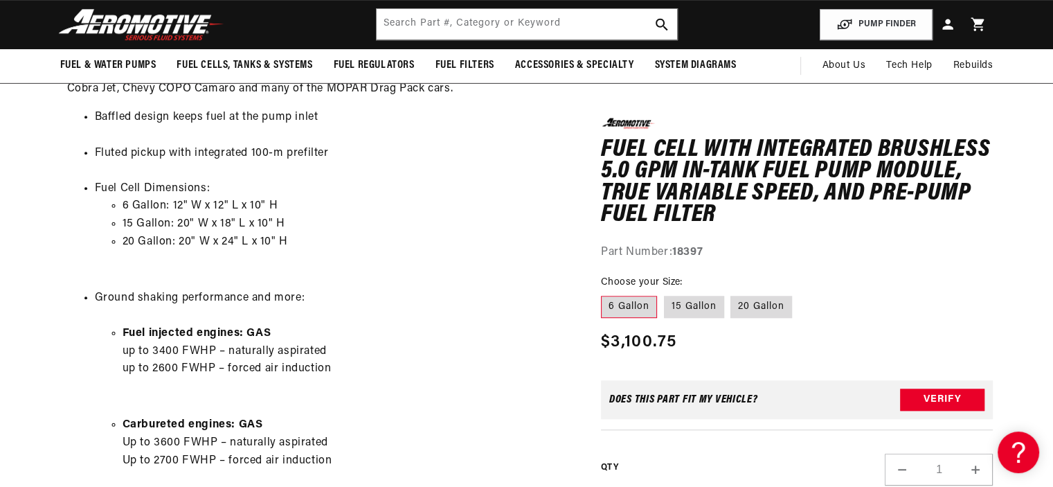
scroll to position [554, 0]
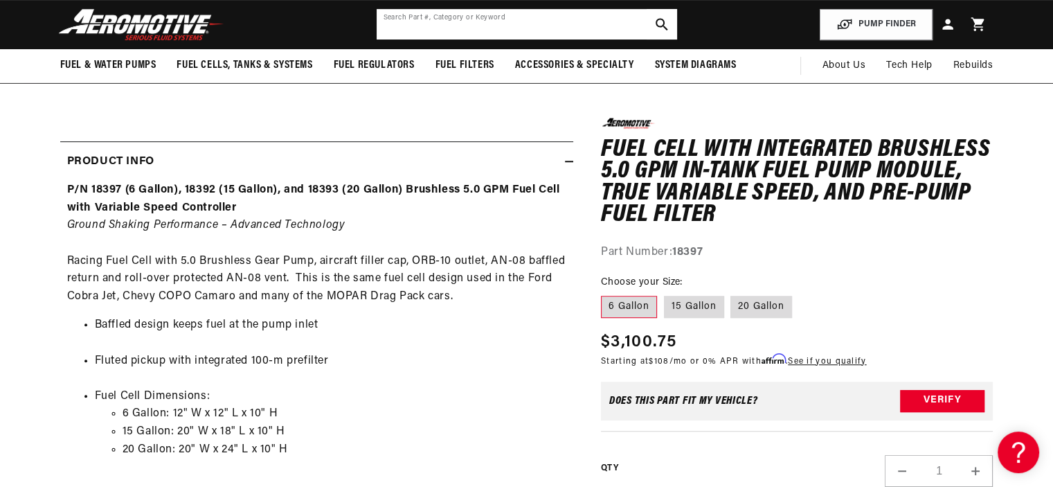
click at [440, 27] on input "text" at bounding box center [527, 24] width 301 height 30
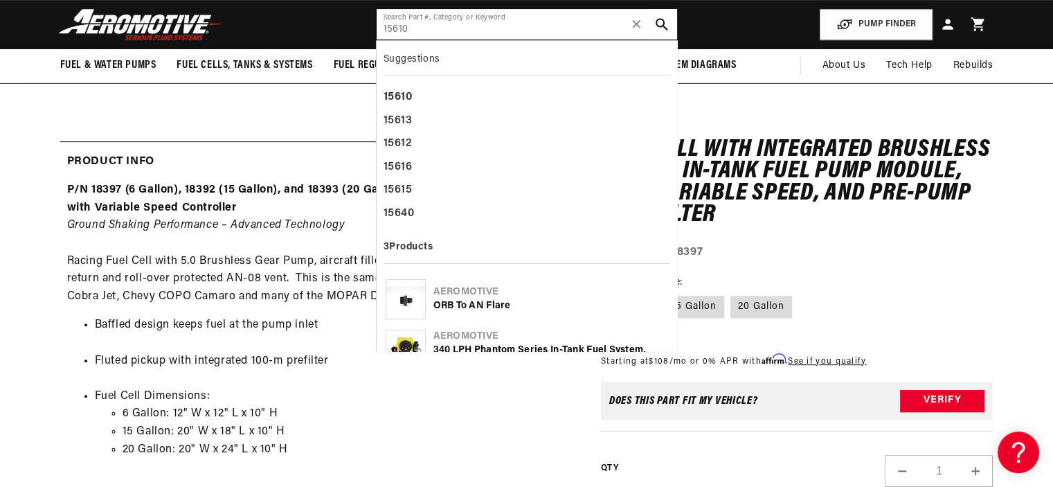
type input "15610"
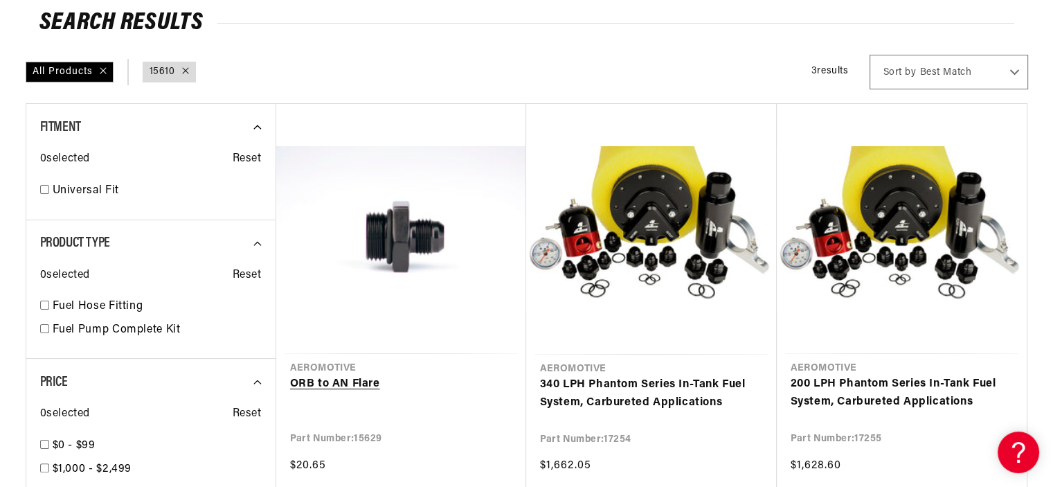
scroll to position [208, 0]
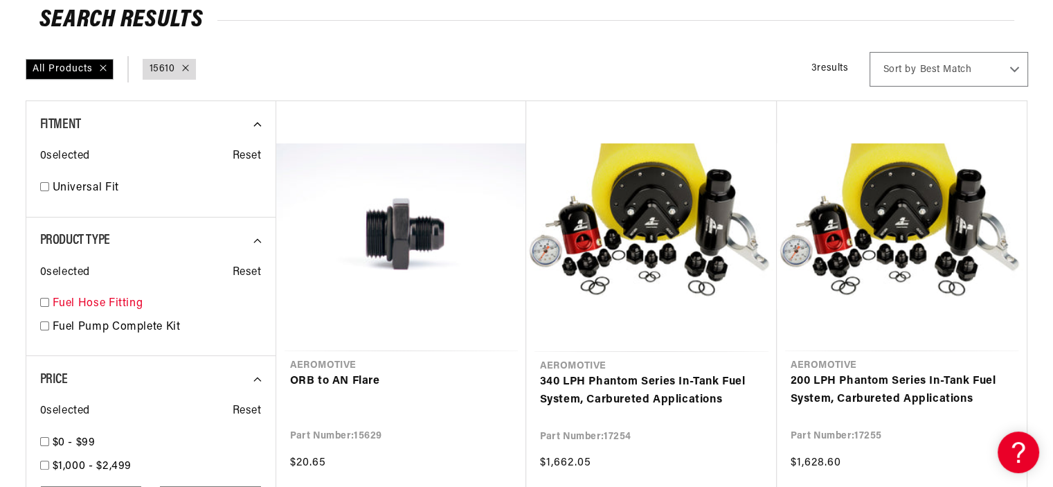
click at [40, 300] on input "checkbox" at bounding box center [44, 302] width 9 height 9
checkbox input "true"
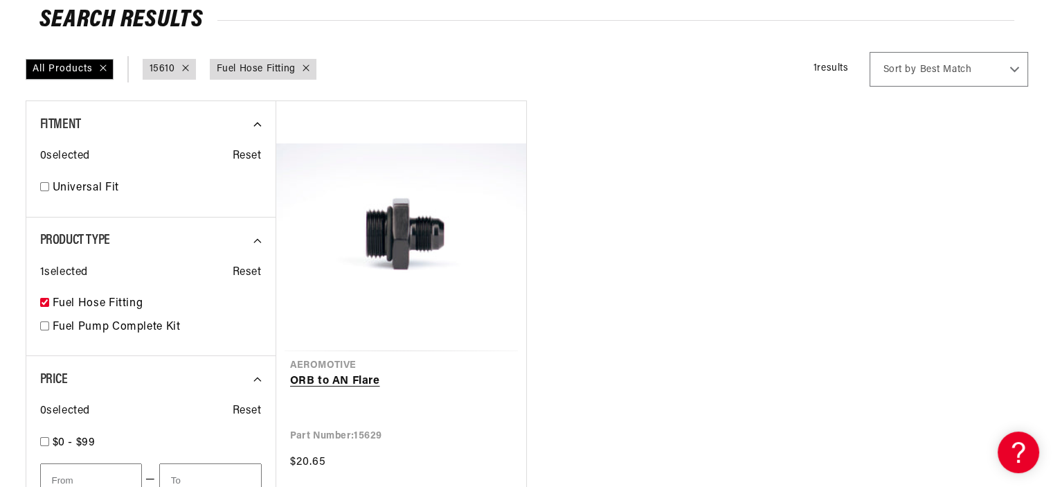
click at [406, 373] on link "ORB to AN Flare" at bounding box center [401, 382] width 222 height 18
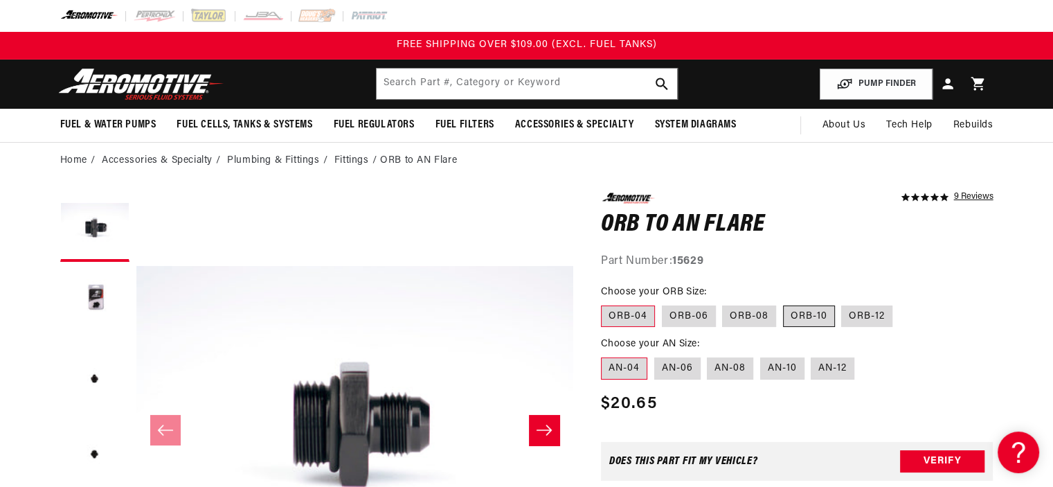
click at [802, 312] on label "ORB-10" at bounding box center [809, 316] width 52 height 22
click at [784, 303] on input "ORB-10" at bounding box center [783, 303] width 1 height 1
radio input "true"
click at [742, 364] on label "AN-08" at bounding box center [730, 368] width 46 height 22
click at [708, 355] on input "AN-08" at bounding box center [708, 355] width 1 height 1
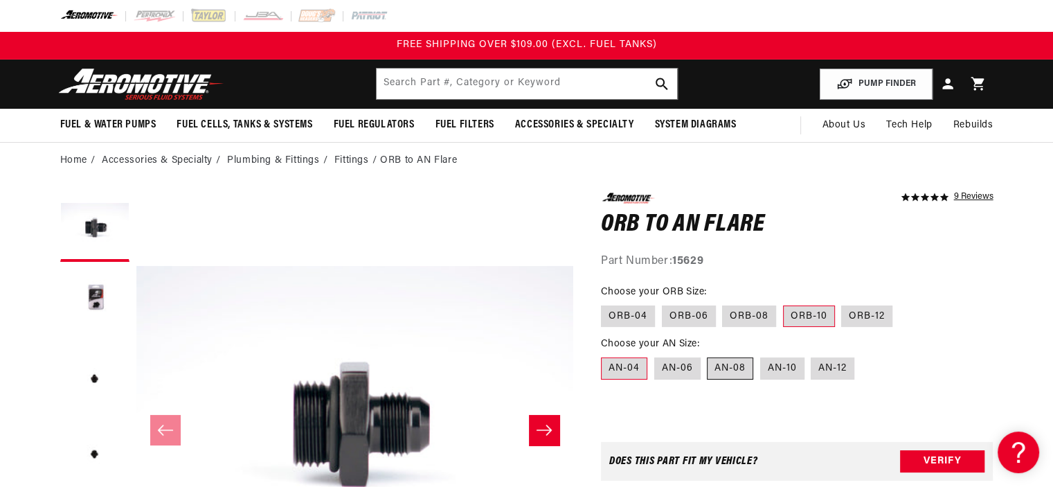
radio input "true"
